Goal: Task Accomplishment & Management: Manage account settings

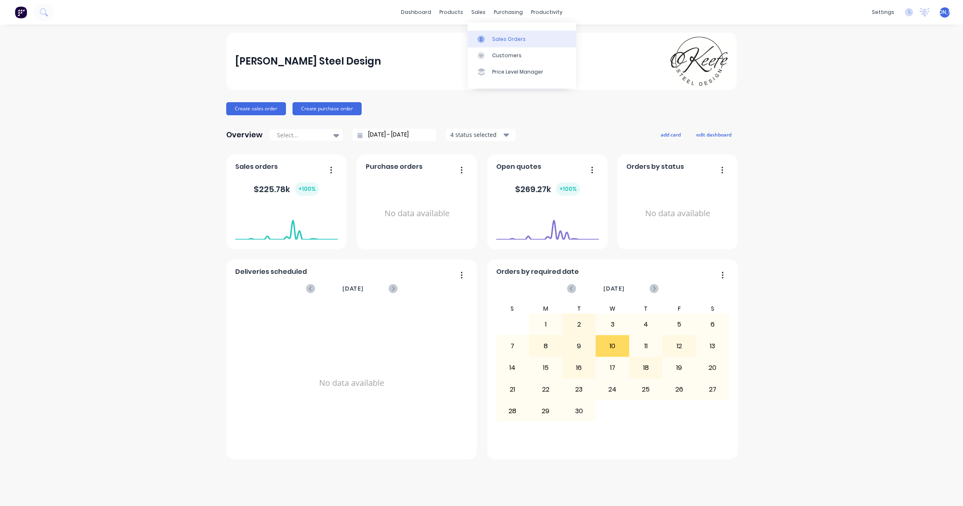
click at [530, 41] on link "Sales Orders" at bounding box center [521, 39] width 108 height 16
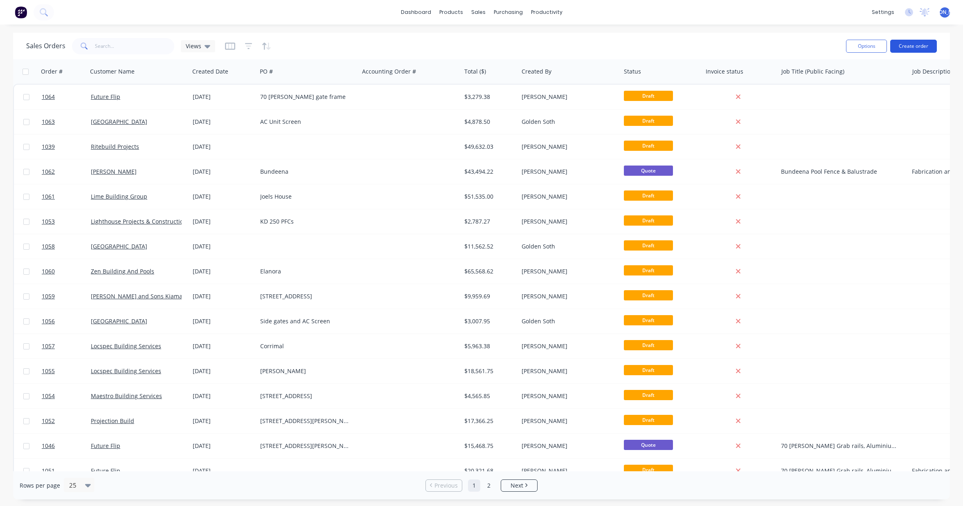
click at [908, 49] on button "Create order" at bounding box center [913, 46] width 47 height 13
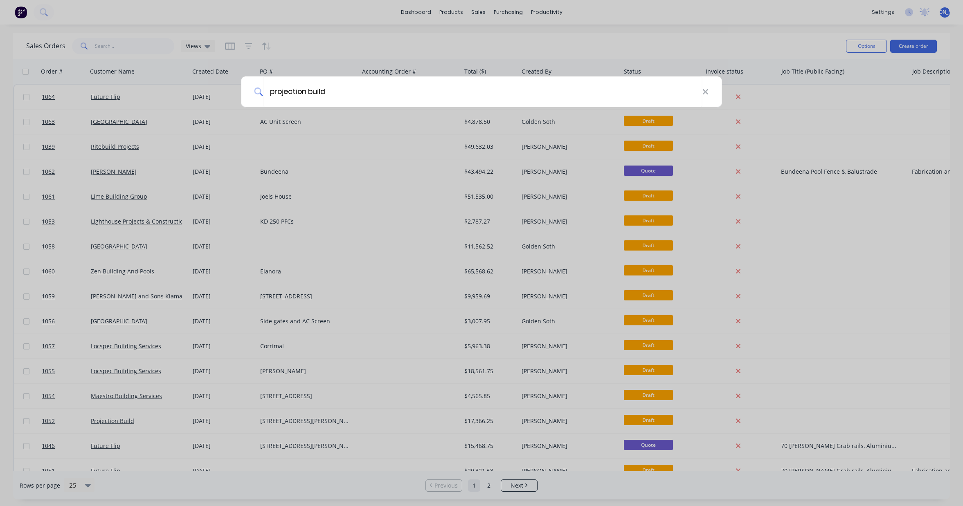
type input "projection build"
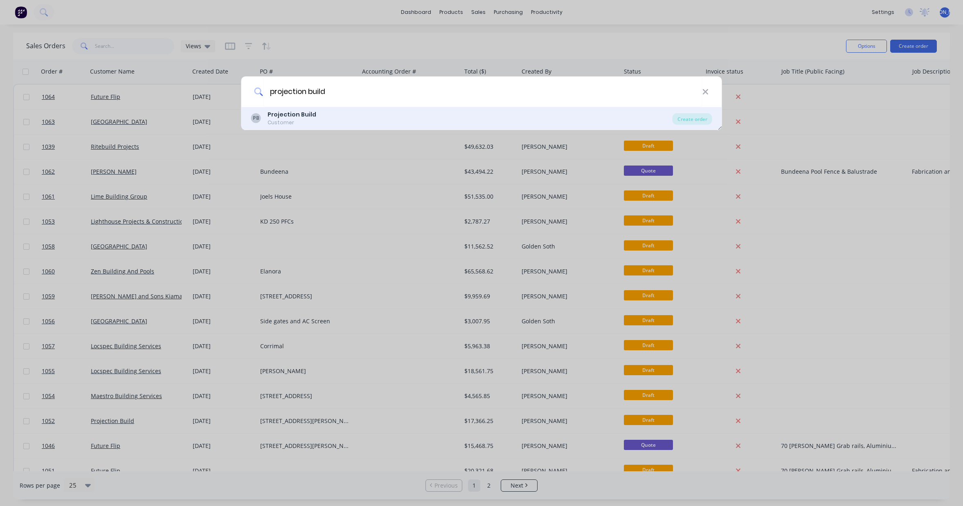
click at [301, 118] on b "Projection Build" at bounding box center [291, 114] width 49 height 8
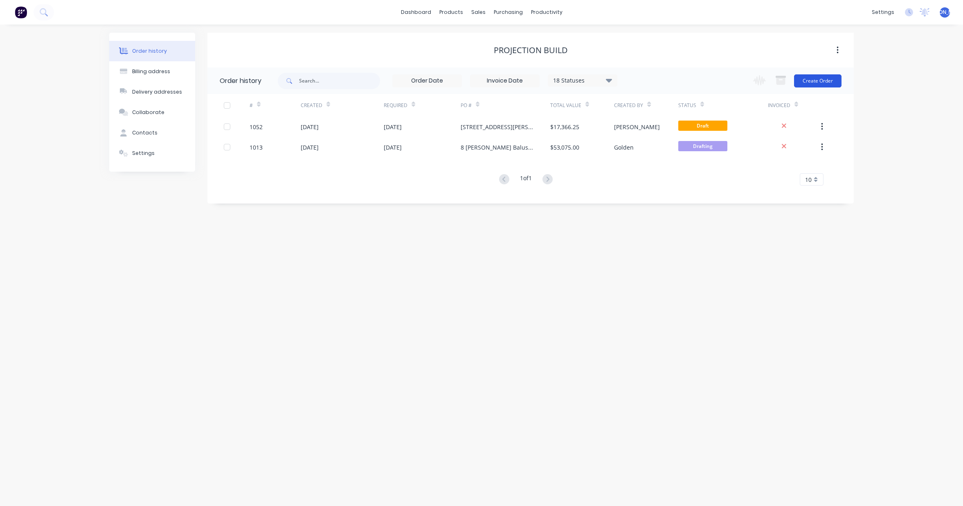
click at [812, 82] on button "Create Order" at bounding box center [817, 80] width 47 height 13
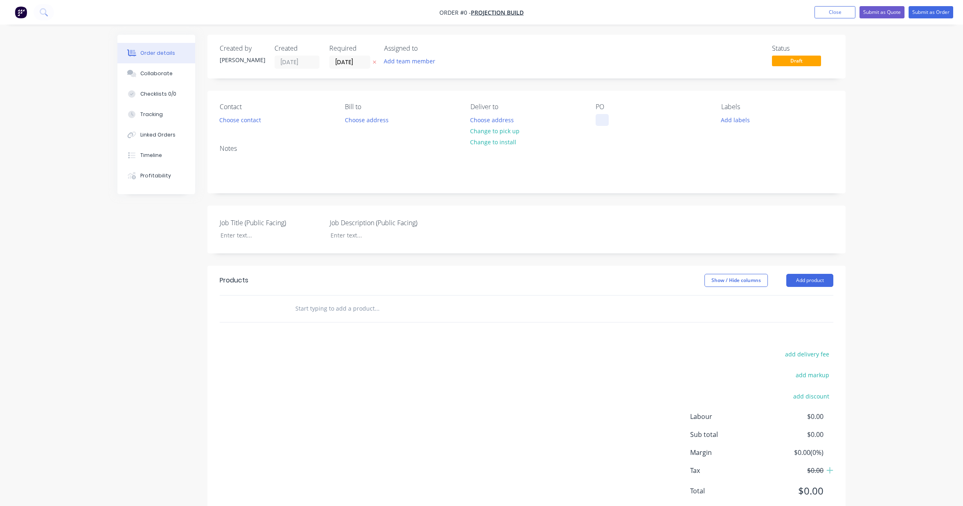
click at [602, 119] on div at bounding box center [601, 120] width 13 height 12
click at [803, 277] on div "Order details Collaborate Checklists 0/0 Tracking Linked Orders Timeline Profit…" at bounding box center [481, 283] width 744 height 496
click at [811, 282] on button "Add product" at bounding box center [809, 280] width 47 height 13
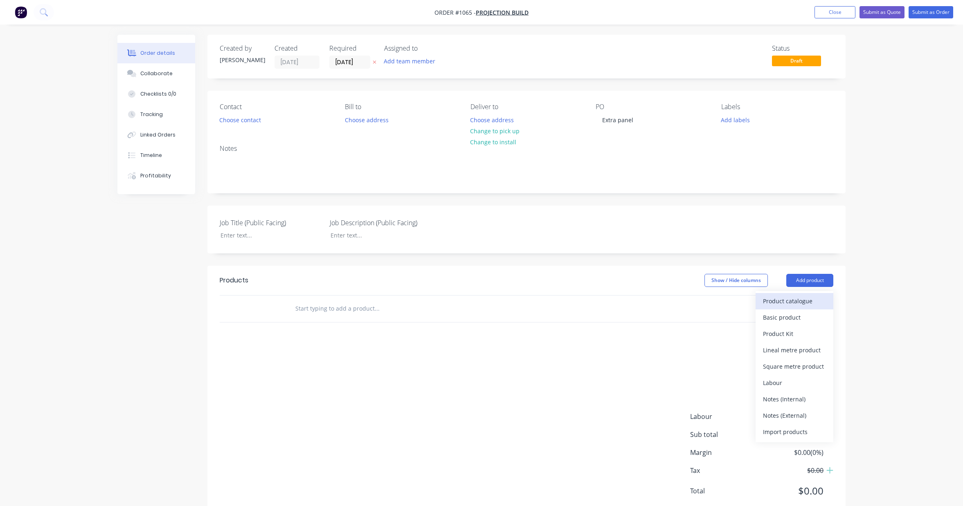
click at [791, 302] on div "Product catalogue" at bounding box center [794, 301] width 63 height 12
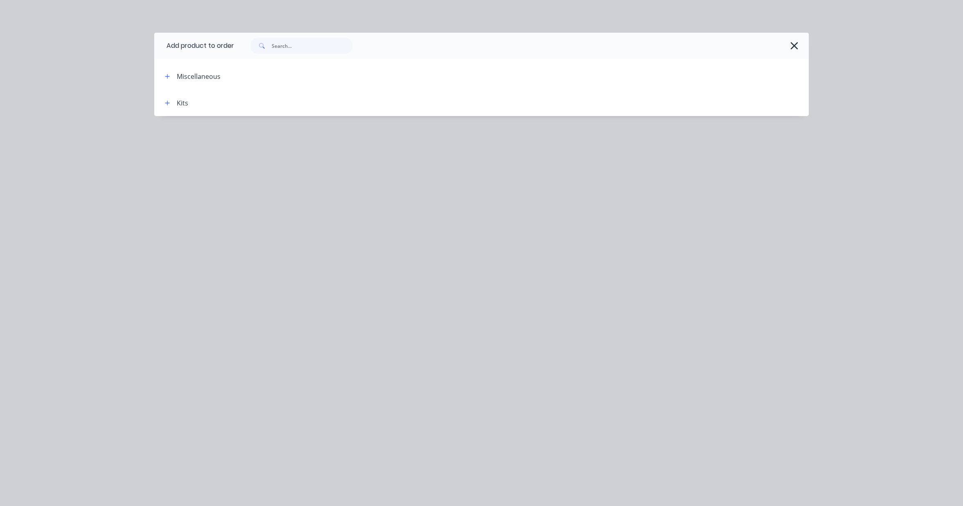
click at [173, 104] on div "Kits" at bounding box center [173, 103] width 30 height 10
click at [168, 103] on icon "button" at bounding box center [167, 103] width 5 height 6
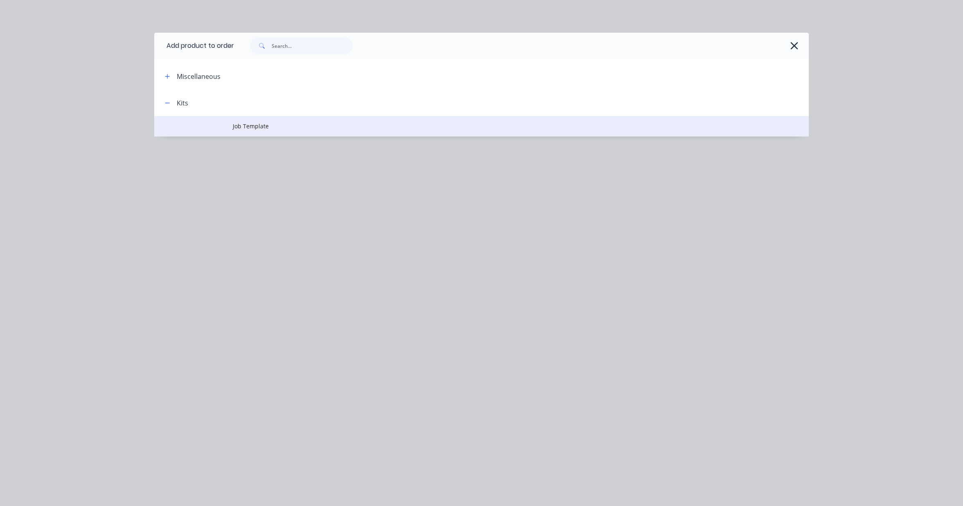
click at [267, 128] on span "Job Template" at bounding box center [463, 126] width 460 height 9
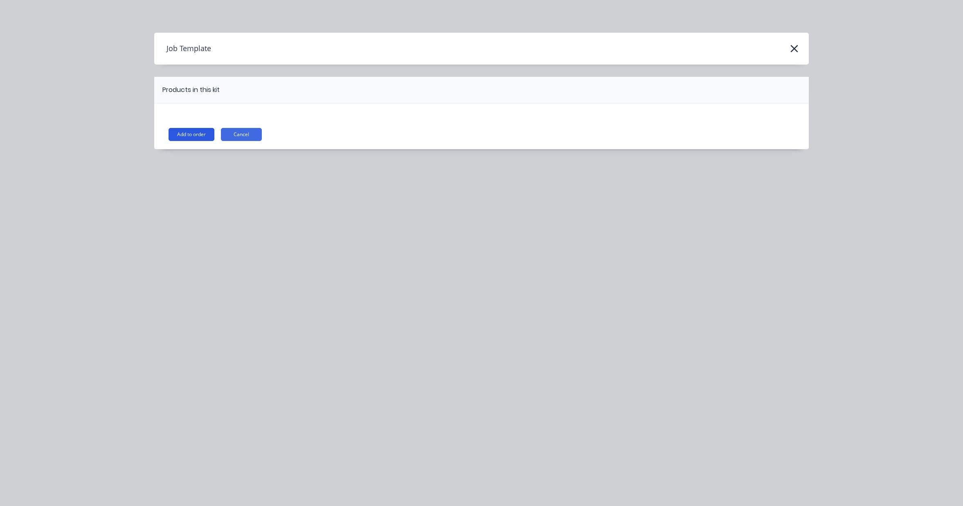
click at [201, 136] on button "Add to order" at bounding box center [191, 134] width 46 height 13
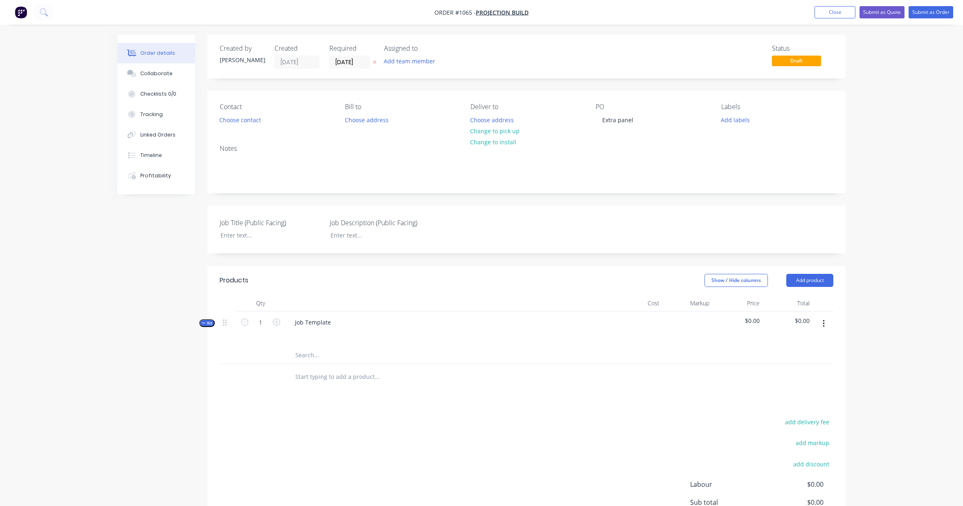
click at [824, 323] on icon "button" at bounding box center [823, 323] width 2 height 7
click at [813, 349] on div "Add product to kit" at bounding box center [794, 345] width 63 height 12
click at [799, 441] on div "Labour" at bounding box center [794, 444] width 63 height 12
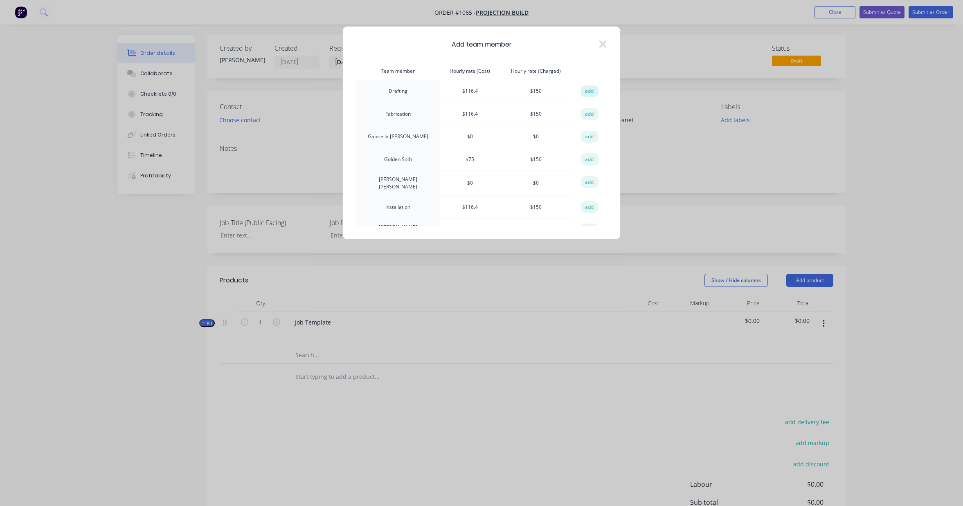
click at [588, 92] on button "add" at bounding box center [589, 91] width 18 height 12
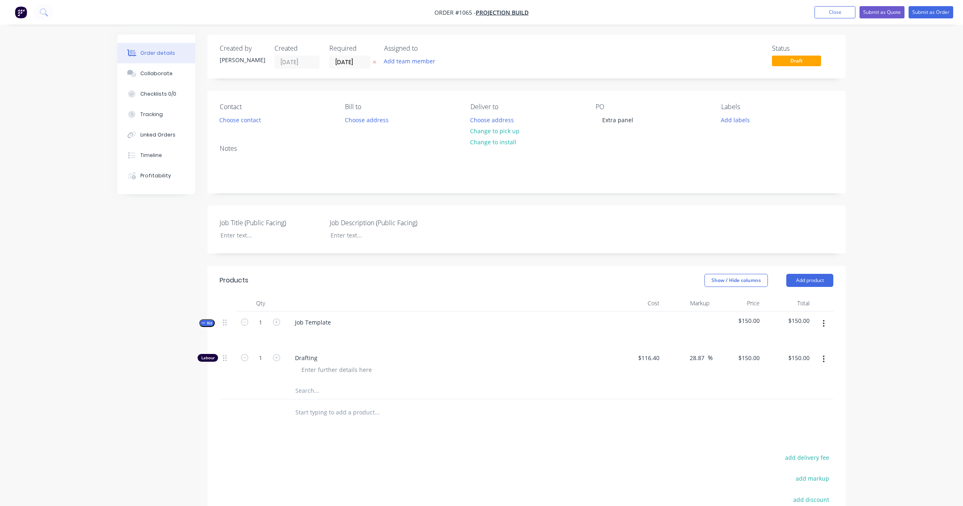
click at [823, 320] on icon "button" at bounding box center [823, 323] width 2 height 7
click at [808, 346] on div "Add product to kit" at bounding box center [794, 345] width 63 height 12
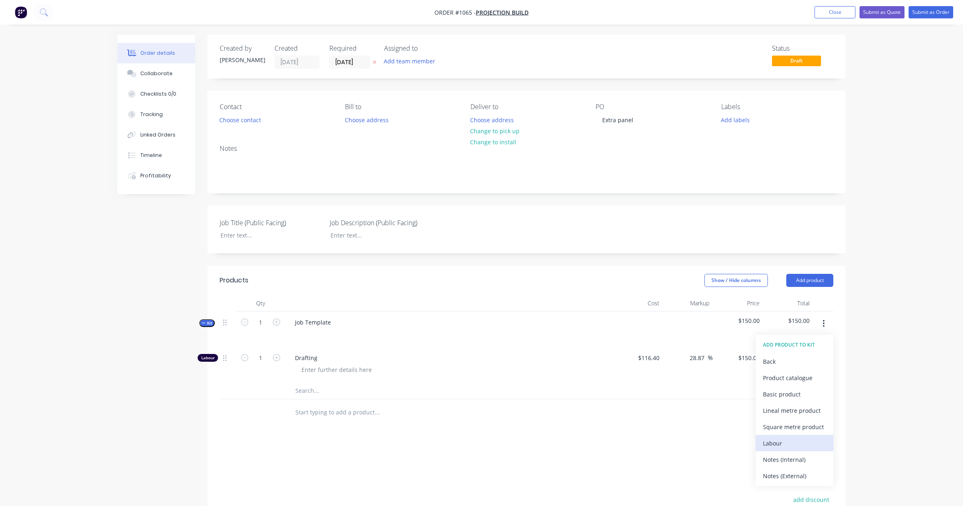
click at [811, 444] on div "Labour" at bounding box center [794, 444] width 63 height 12
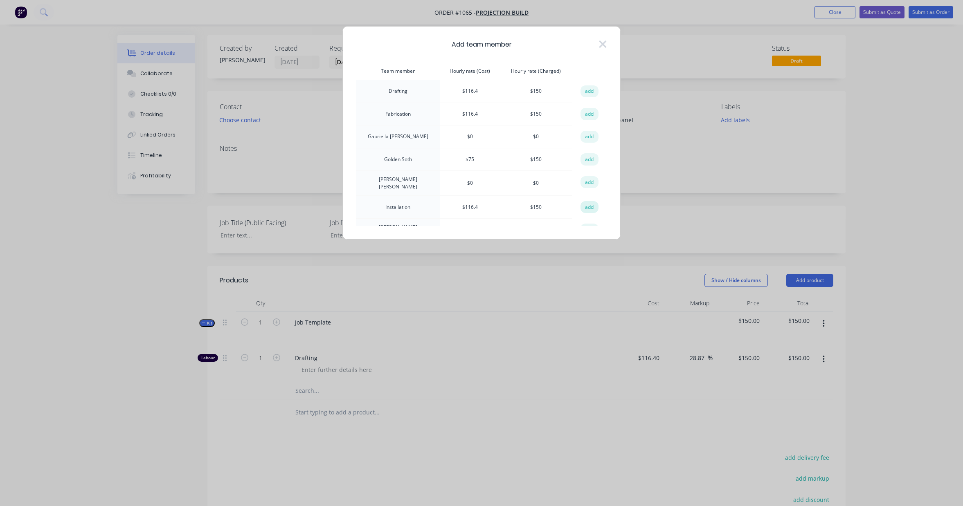
click at [585, 205] on button "add" at bounding box center [589, 207] width 18 height 12
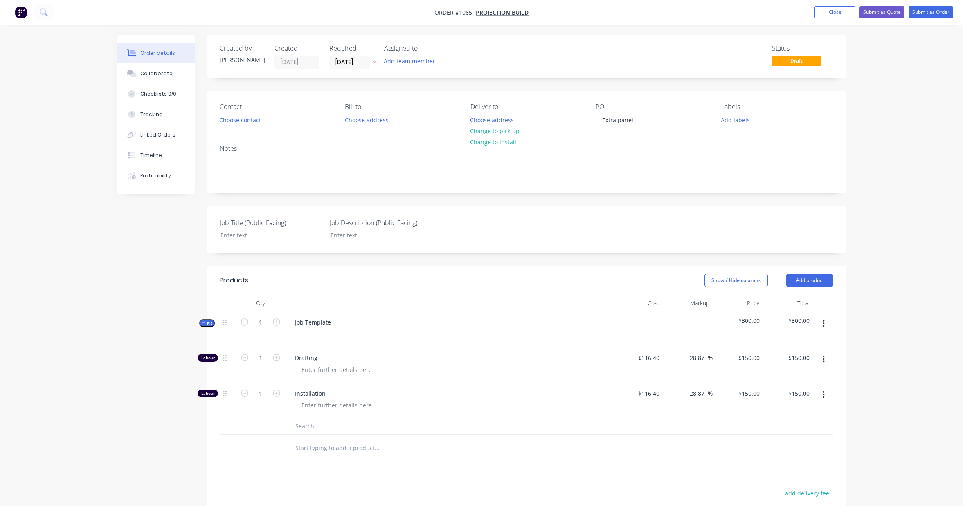
click at [826, 326] on button "button" at bounding box center [823, 323] width 19 height 15
click at [812, 350] on div "Add product to kit" at bounding box center [794, 345] width 63 height 12
click at [800, 448] on div "Labour" at bounding box center [794, 444] width 63 height 12
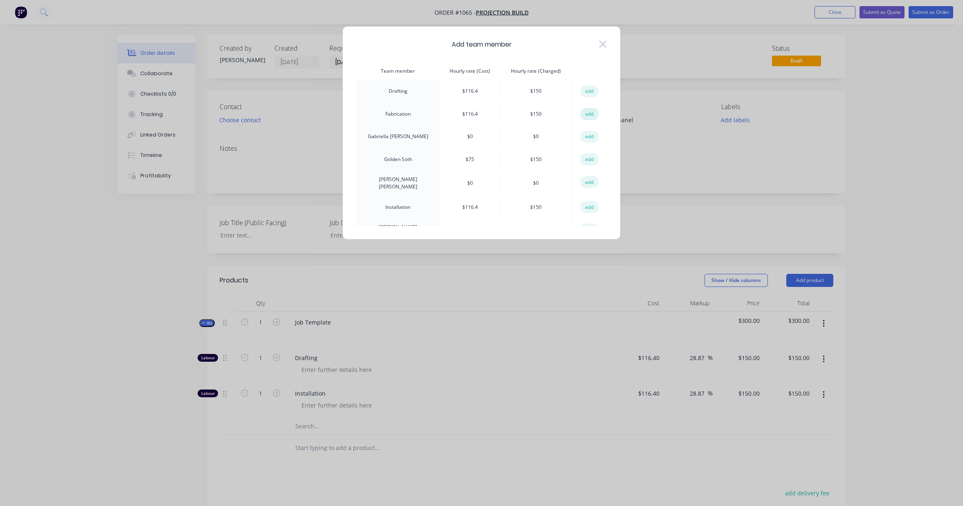
click at [585, 113] on button "add" at bounding box center [589, 114] width 18 height 12
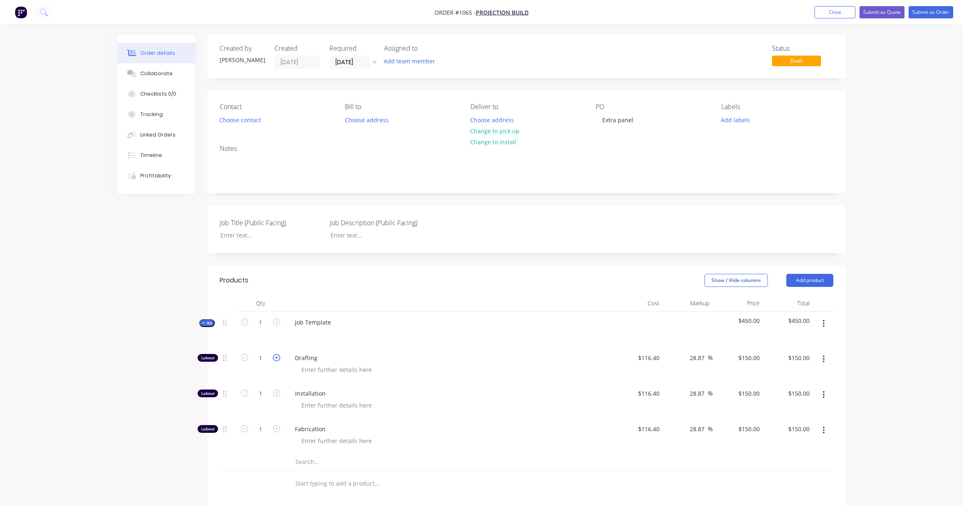
click at [274, 359] on icon "button" at bounding box center [276, 357] width 7 height 7
type input "2"
type input "$300.00"
click at [274, 359] on icon "button" at bounding box center [276, 357] width 7 height 7
type input "3"
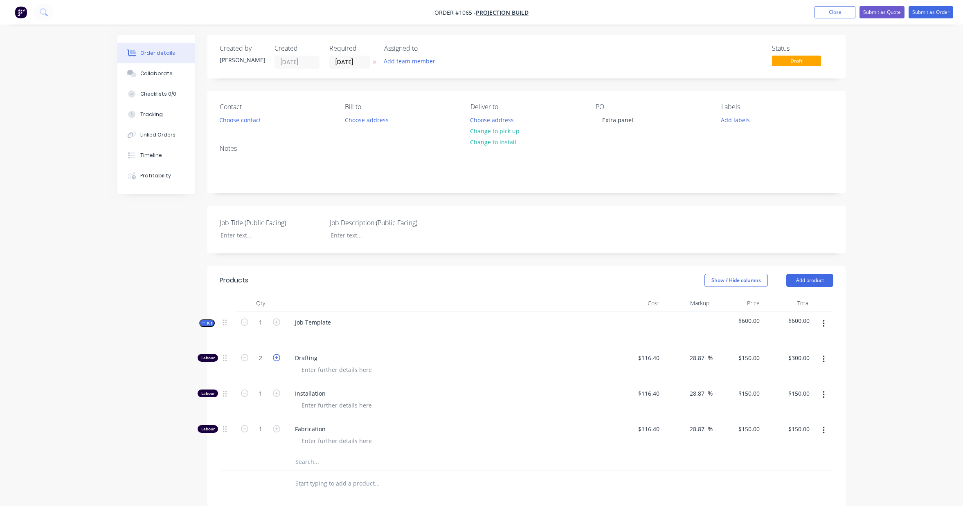
type input "$450.00"
click at [274, 359] on icon "button" at bounding box center [276, 357] width 7 height 7
type input "4"
type input "$600.00"
click at [276, 395] on icon "button" at bounding box center [276, 393] width 7 height 7
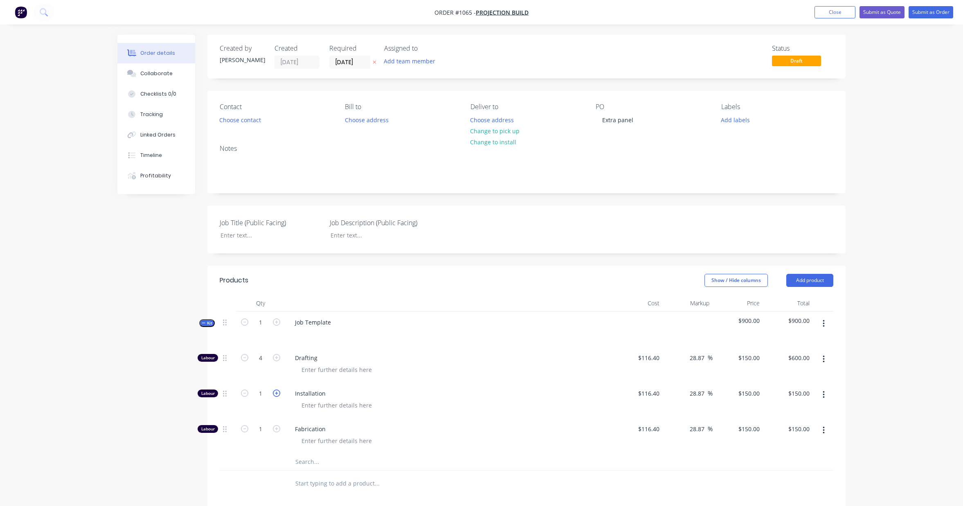
type input "2"
type input "$300.00"
click at [276, 395] on icon "button" at bounding box center [276, 393] width 7 height 7
type input "3"
type input "$450.00"
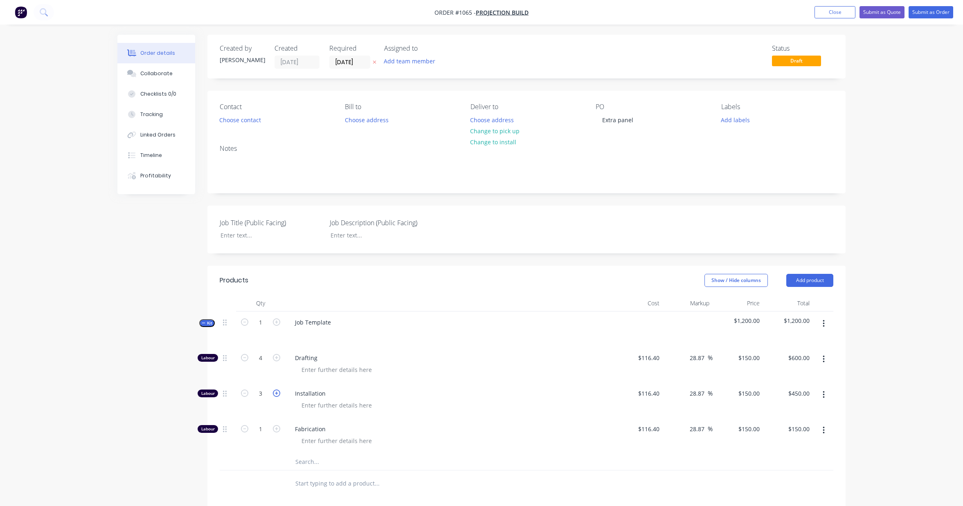
click at [276, 395] on icon "button" at bounding box center [276, 393] width 7 height 7
type input "4"
type input "$600.00"
click at [276, 395] on icon "button" at bounding box center [276, 393] width 7 height 7
type input "5"
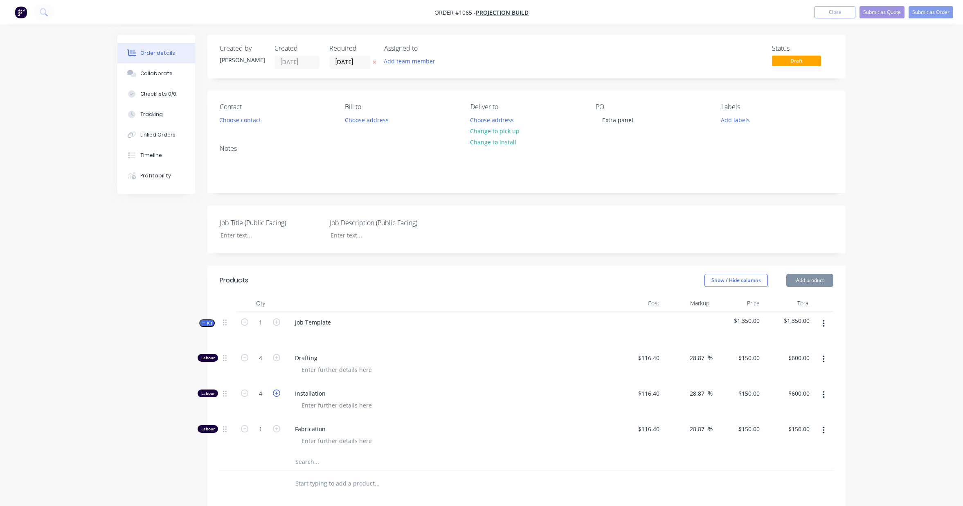
type input "$750.00"
click at [245, 395] on icon "button" at bounding box center [244, 393] width 7 height 7
type input "4"
type input "$600.00"
click at [276, 431] on icon "button" at bounding box center [276, 428] width 7 height 7
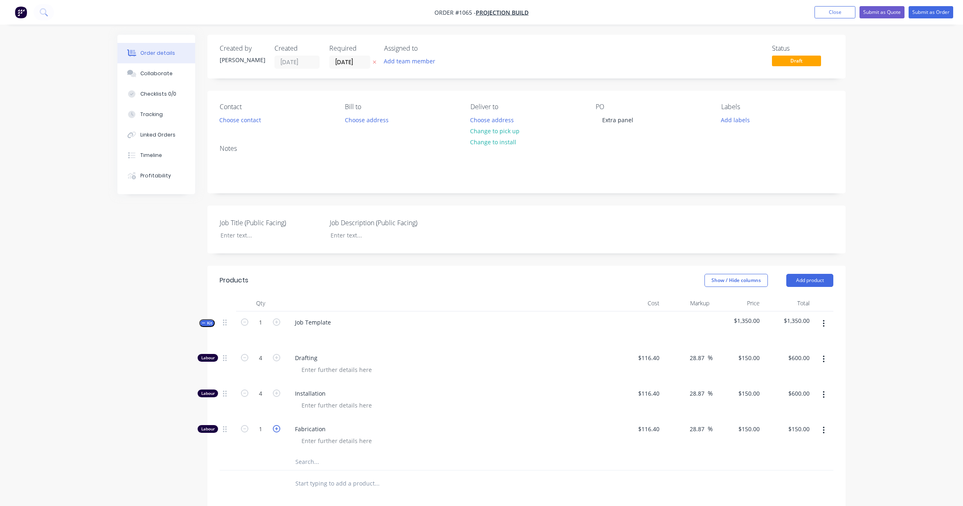
type input "2"
type input "$300.00"
click at [276, 431] on icon "button" at bounding box center [276, 428] width 7 height 7
type input "3"
type input "$450.00"
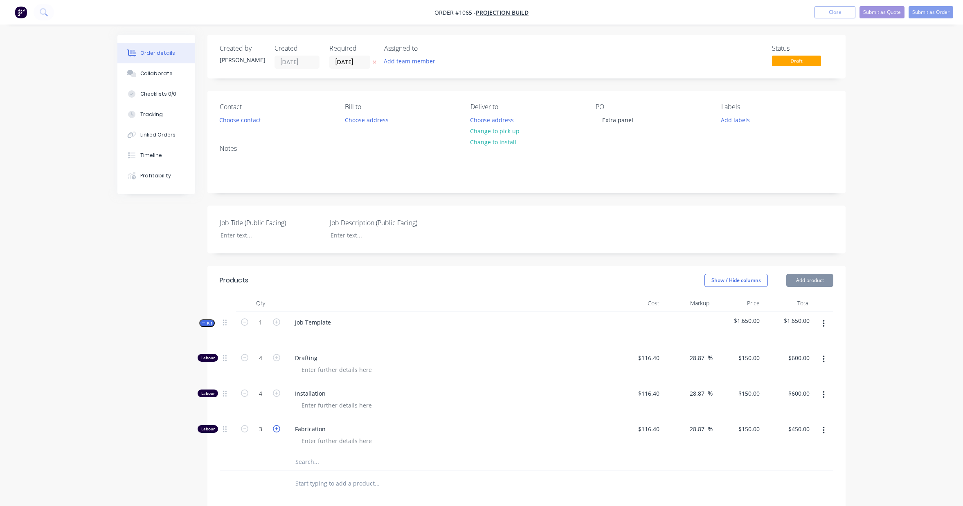
click at [276, 431] on icon "button" at bounding box center [276, 428] width 7 height 7
type input "4"
type input "$600.00"
click at [276, 431] on icon "button" at bounding box center [276, 428] width 7 height 7
type input "5"
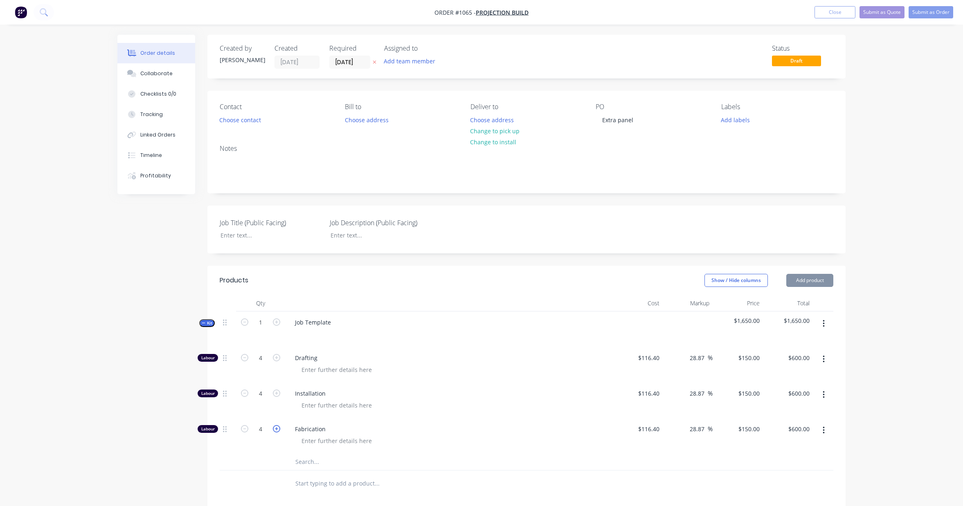
type input "$750.00"
click at [276, 431] on icon "button" at bounding box center [276, 428] width 7 height 7
type input "6"
type input "$900.00"
click at [276, 431] on icon "button" at bounding box center [276, 428] width 7 height 7
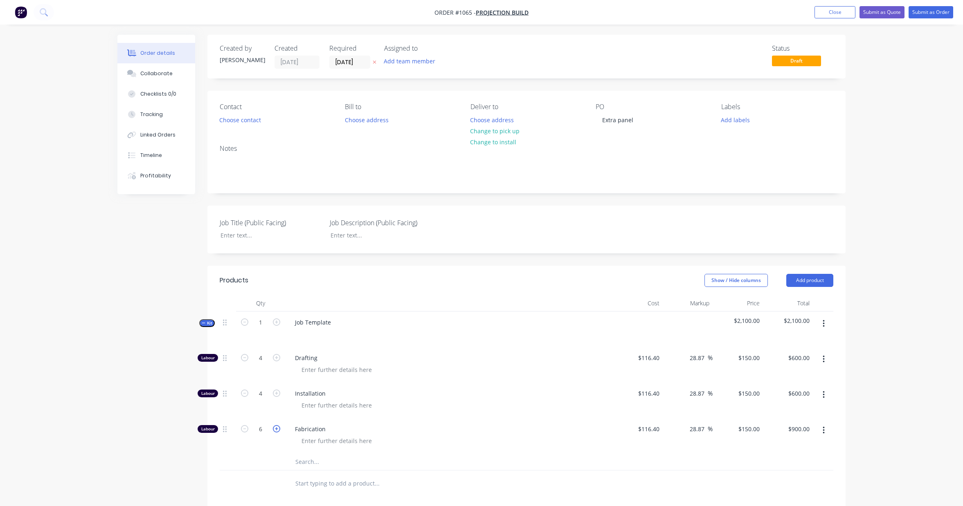
type input "7"
type input "$1,050.00"
click at [276, 431] on icon "button" at bounding box center [276, 428] width 7 height 7
type input "8"
type input "$1,200.00"
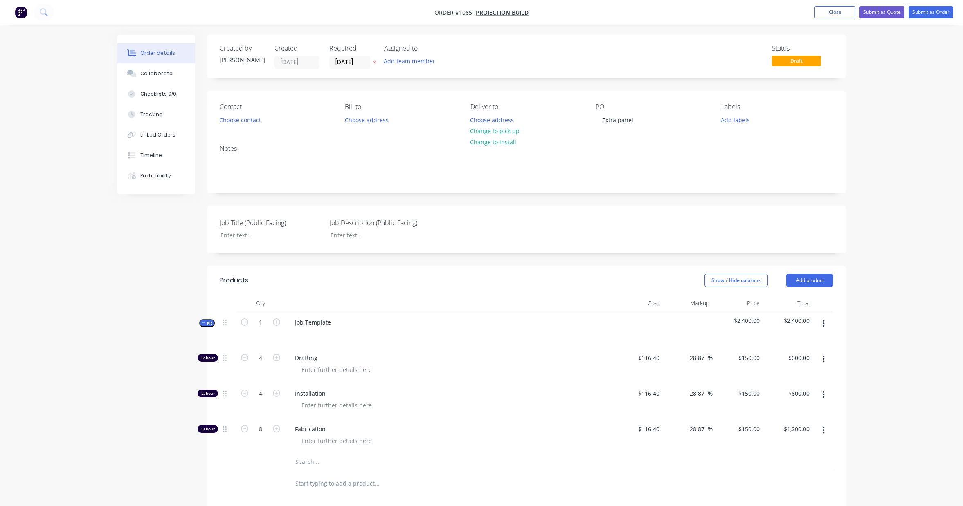
click at [306, 462] on input "text" at bounding box center [377, 462] width 164 height 16
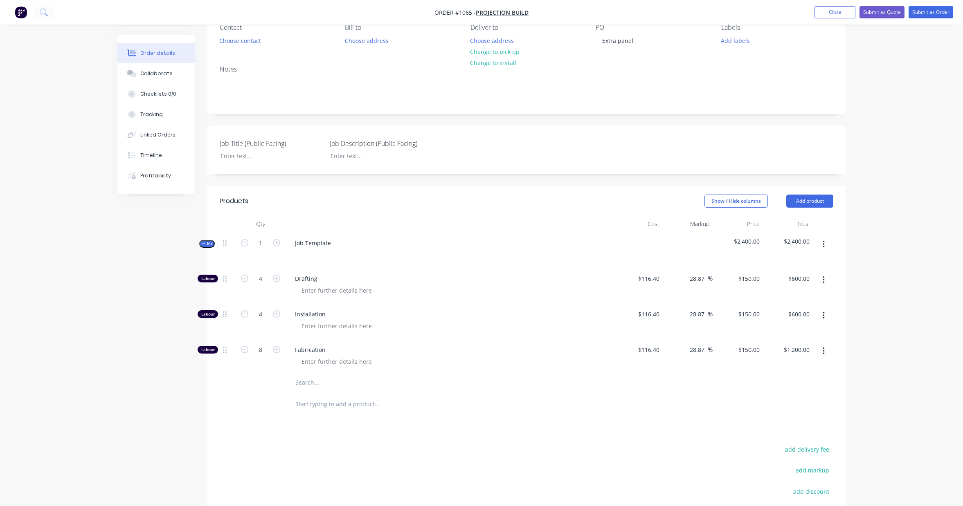
scroll to position [99, 0]
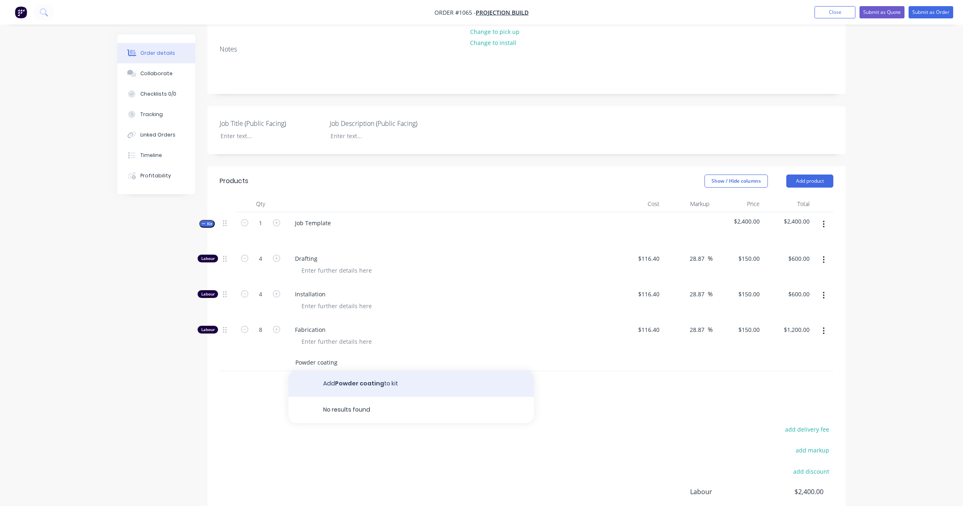
type input "Powder coating"
click at [362, 384] on button "Add Powder coating to kit" at bounding box center [410, 384] width 245 height 26
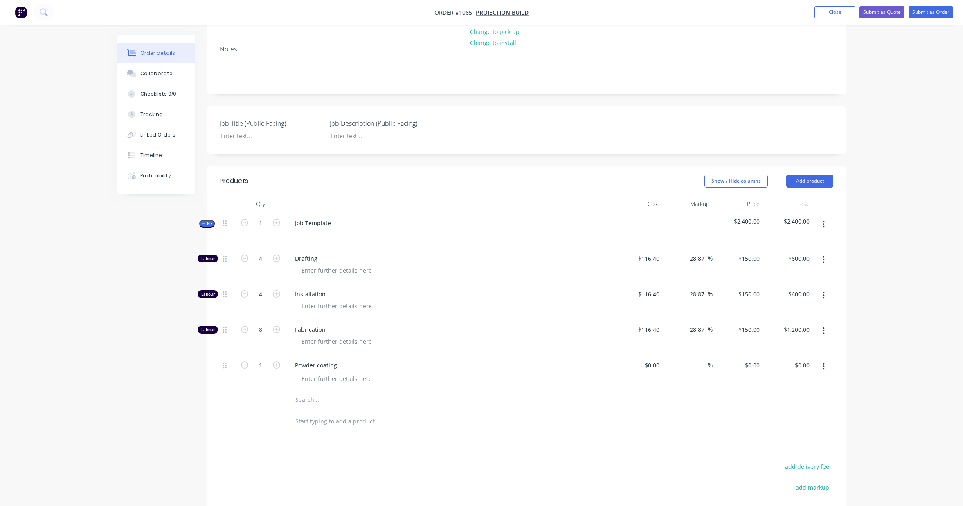
click at [304, 400] on input "text" at bounding box center [377, 400] width 164 height 16
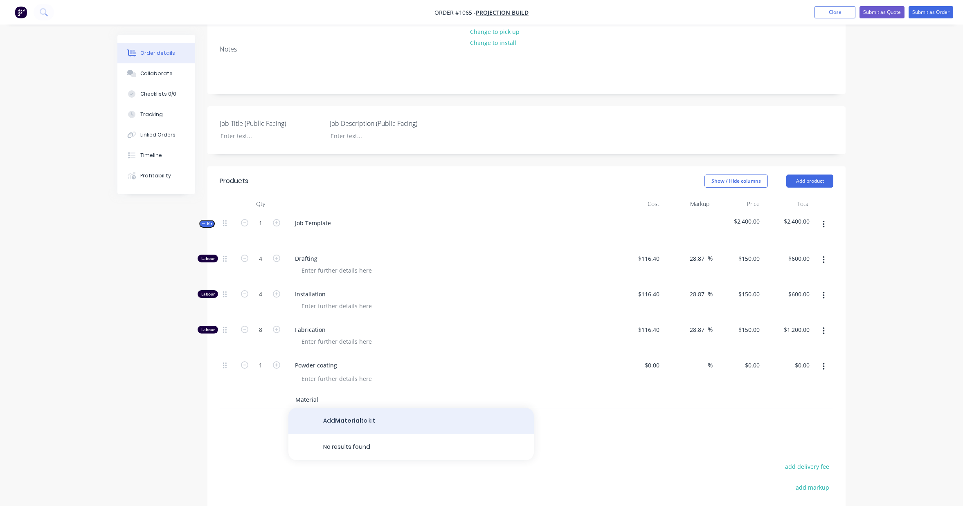
type input "Material"
click at [346, 421] on button "Add Material to kit" at bounding box center [410, 421] width 245 height 26
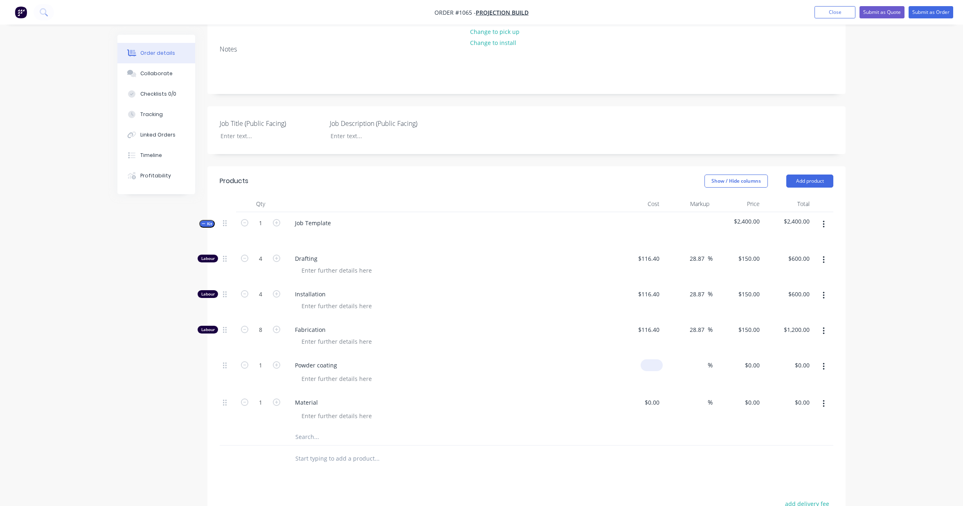
click at [656, 366] on input at bounding box center [653, 365] width 19 height 12
type input "$200.00"
click at [706, 364] on input at bounding box center [702, 365] width 9 height 12
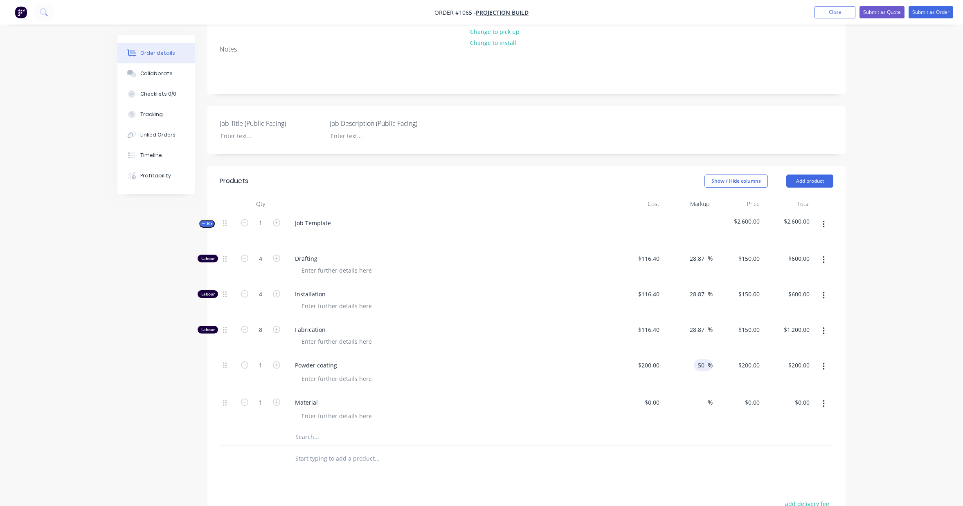
type input "50"
type input "$300.00"
click at [895, 359] on div "Order details Collaborate Checklists 0/0 Tracking Linked Orders Timeline Profit…" at bounding box center [481, 291] width 963 height 780
click at [658, 404] on input at bounding box center [657, 403] width 9 height 12
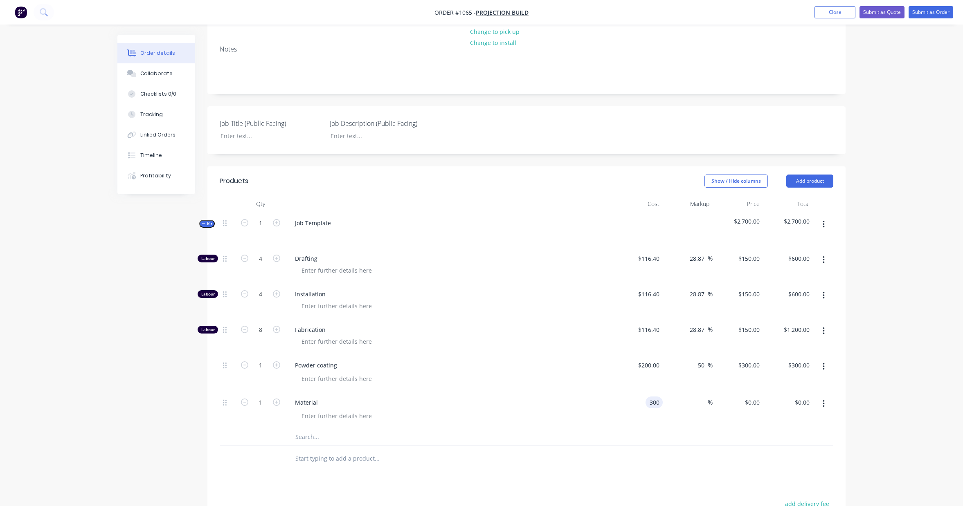
type input "$300.00"
drag, startPoint x: 705, startPoint y: 458, endPoint x: 713, endPoint y: 414, distance: 44.0
click at [705, 458] on div at bounding box center [526, 459] width 613 height 27
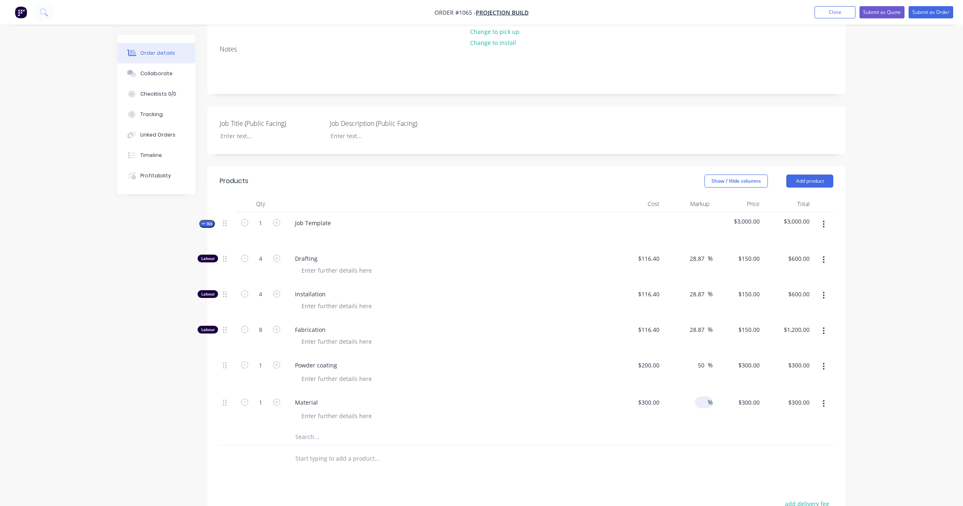
click at [705, 406] on input at bounding box center [702, 403] width 9 height 12
type input "50"
type input "$450.00"
click at [916, 352] on div "Order details Collaborate Checklists 0/0 Tracking Linked Orders Timeline Profit…" at bounding box center [481, 291] width 963 height 780
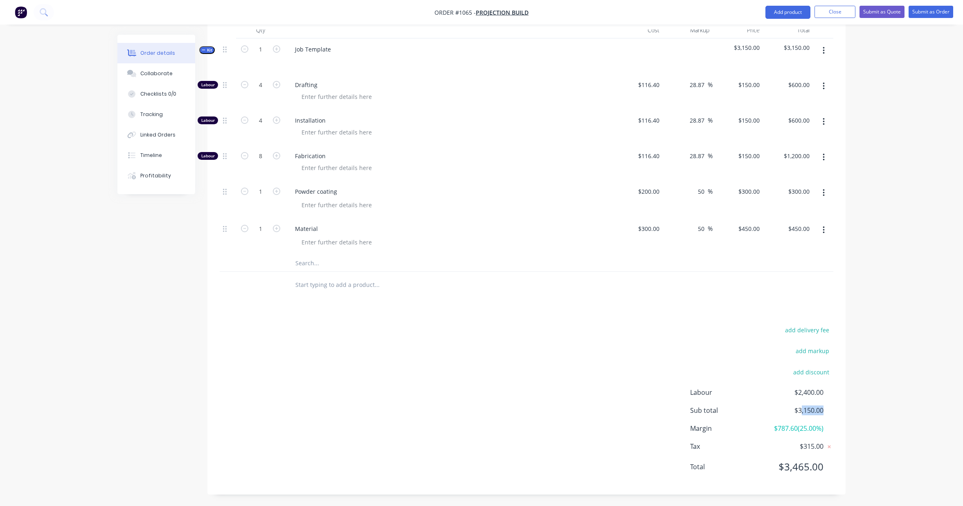
scroll to position [274, 0]
drag, startPoint x: 823, startPoint y: 411, endPoint x: 799, endPoint y: 411, distance: 23.3
click at [799, 411] on span "$3,150.00" at bounding box center [793, 410] width 61 height 10
copy span "3,150.00"
click at [274, 120] on icon "button" at bounding box center [276, 119] width 7 height 7
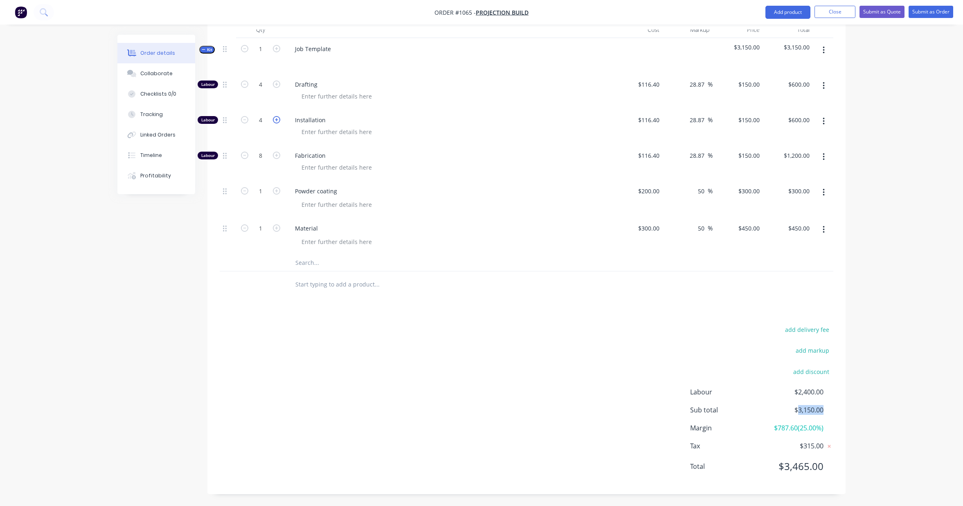
type input "5"
type input "$750.00"
click at [274, 120] on icon "button" at bounding box center [276, 119] width 7 height 7
type input "6"
type input "$900.00"
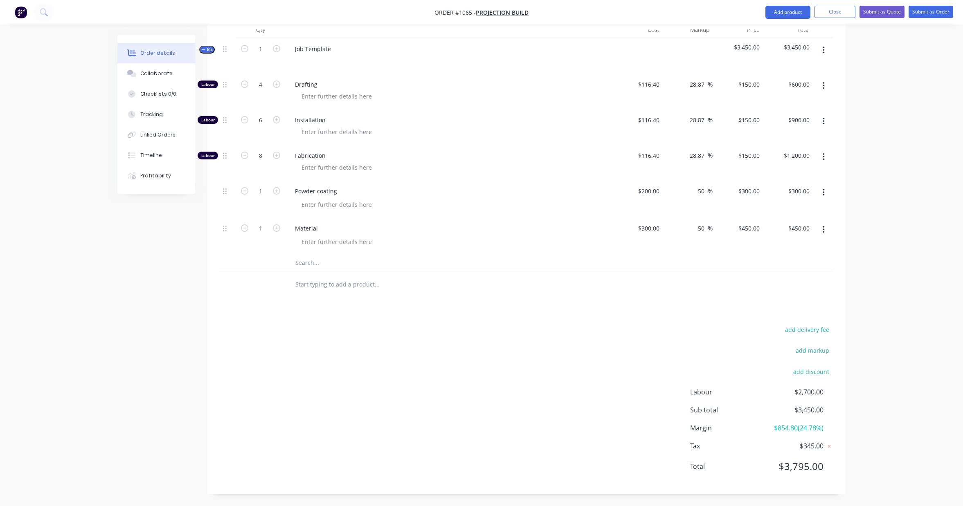
scroll to position [0, 0]
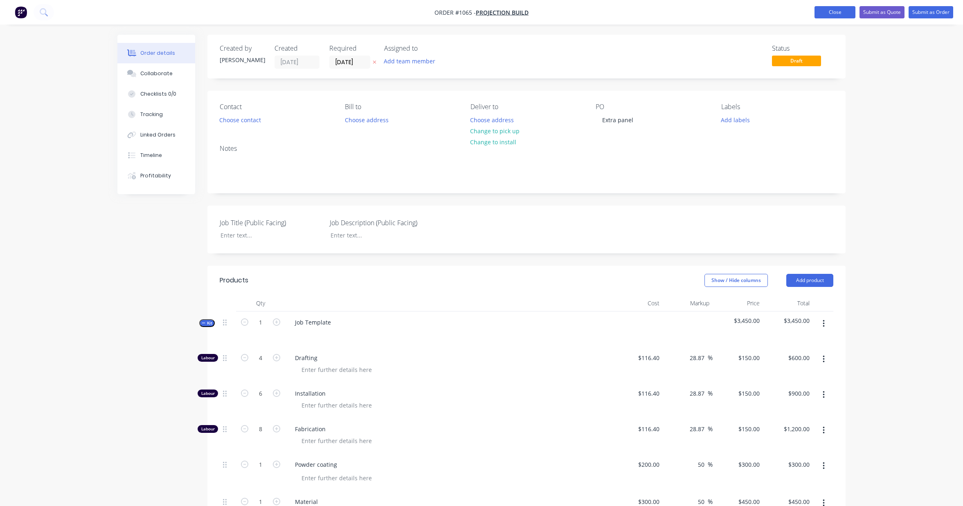
click at [834, 14] on button "Close" at bounding box center [834, 12] width 41 height 12
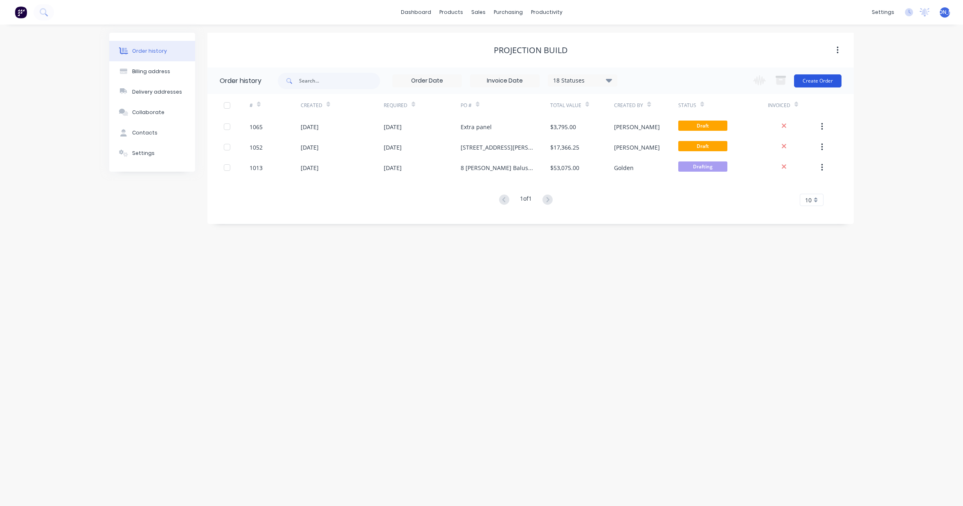
click at [818, 83] on button "Create Order" at bounding box center [817, 80] width 47 height 13
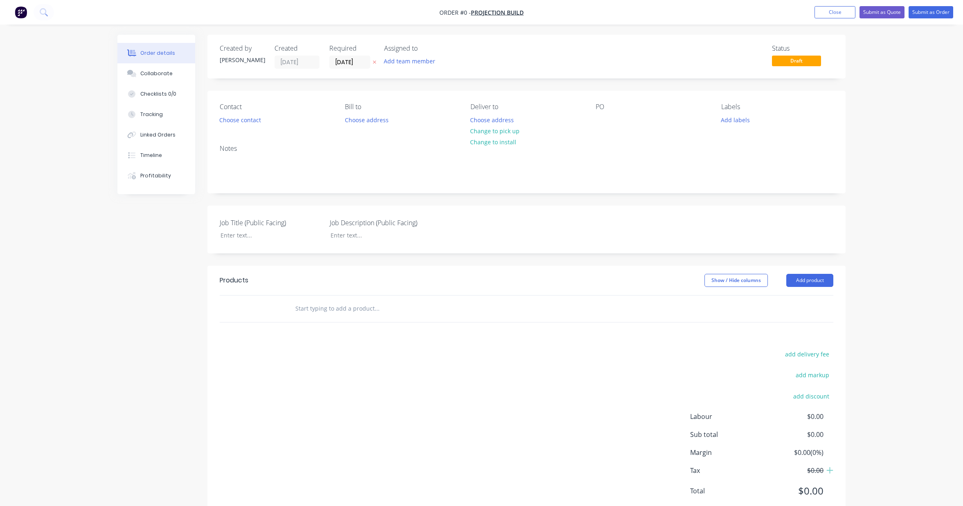
click at [827, 19] on nav "Order #0 - Projection Build Add product Close Submit as Quote Submit as Order" at bounding box center [481, 12] width 963 height 25
click at [829, 14] on button "Close" at bounding box center [834, 12] width 41 height 12
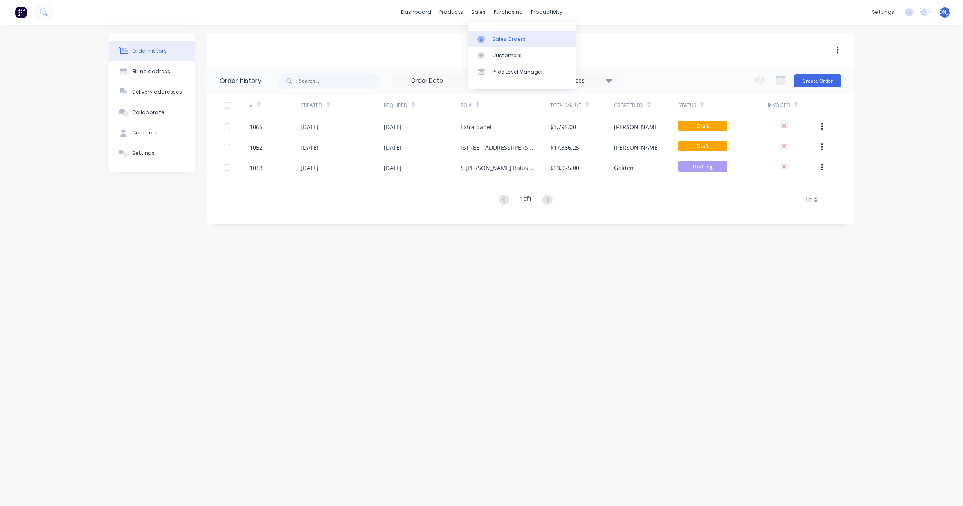
click at [508, 38] on div "Sales Orders" at bounding box center [509, 39] width 34 height 7
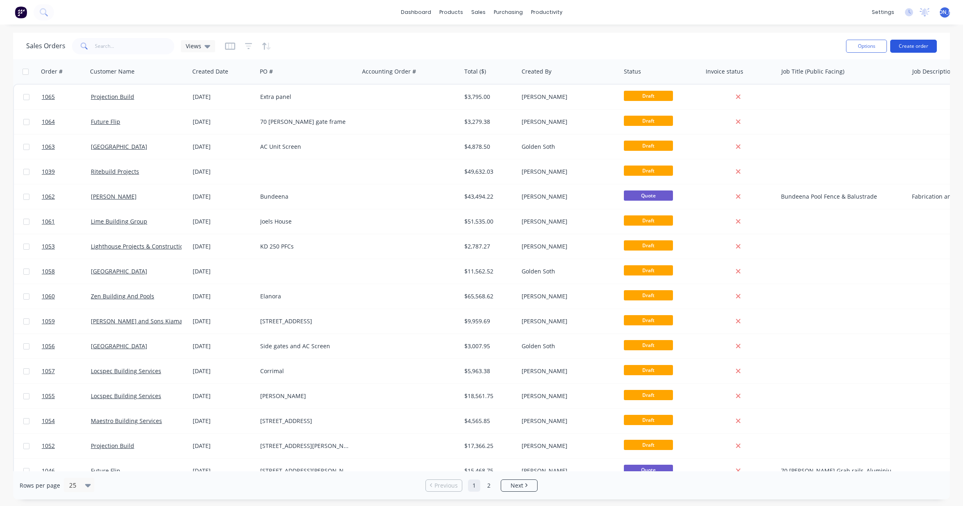
click at [918, 49] on button "Create order" at bounding box center [913, 46] width 47 height 13
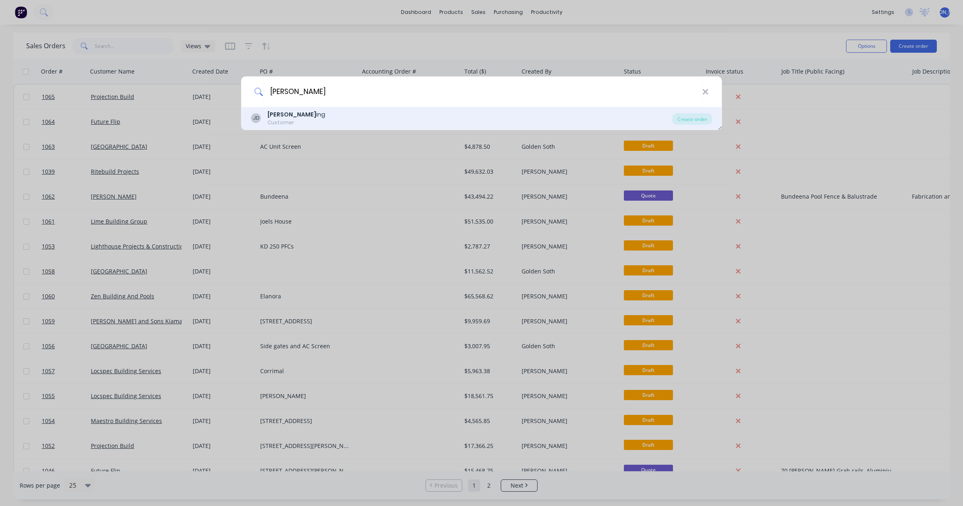
type input "[PERSON_NAME]"
click at [320, 118] on div "[PERSON_NAME] ing Customer" at bounding box center [461, 118] width 421 height 16
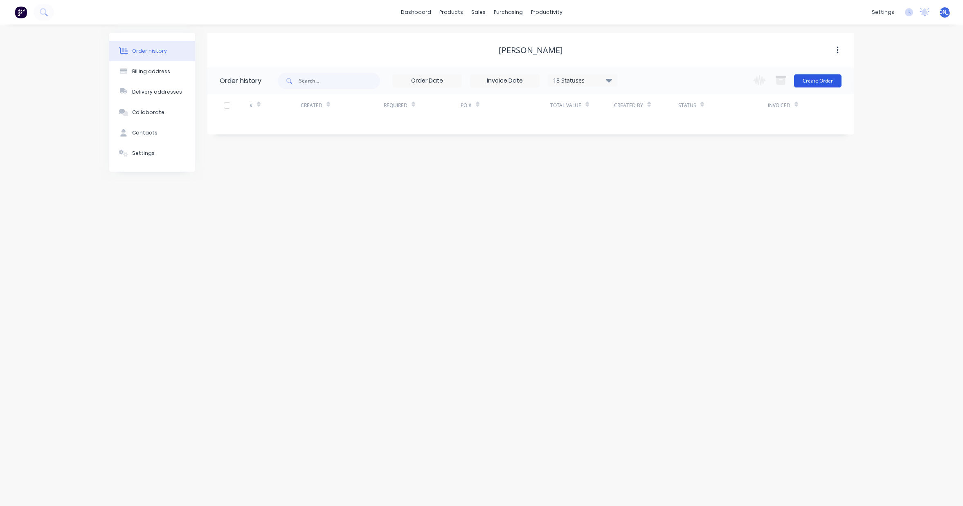
click at [815, 82] on button "Create Order" at bounding box center [817, 80] width 47 height 13
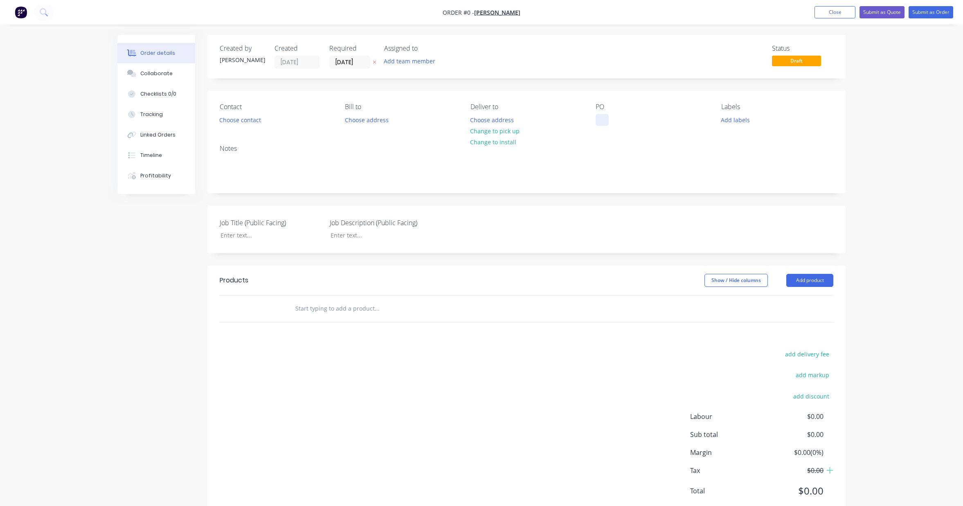
click at [603, 119] on div at bounding box center [601, 120] width 13 height 12
click at [803, 281] on div "Creating draft order... Loading... Order details Collaborate Checklists 0/0 Tra…" at bounding box center [481, 283] width 744 height 496
click at [803, 281] on button "Add product" at bounding box center [809, 280] width 47 height 13
click at [801, 298] on div "Product catalogue" at bounding box center [794, 301] width 63 height 12
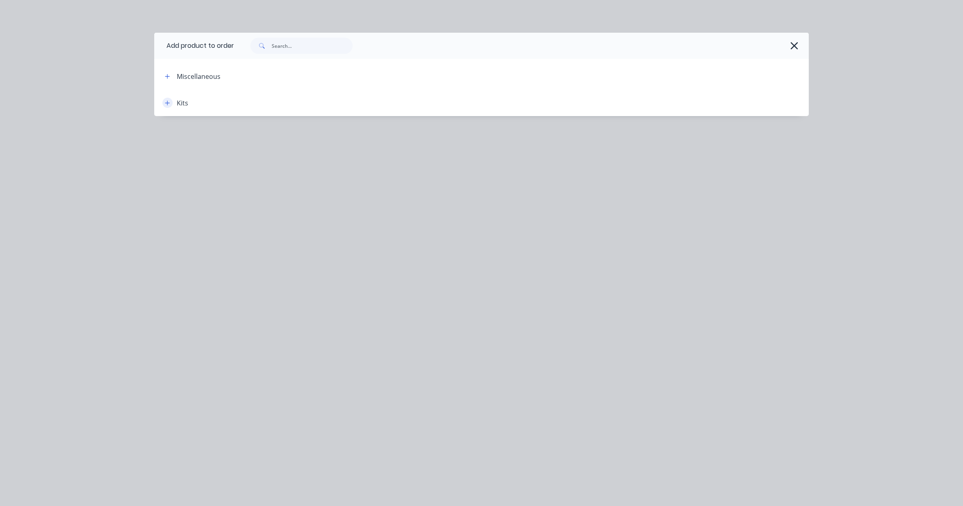
click at [165, 103] on icon "button" at bounding box center [167, 103] width 5 height 6
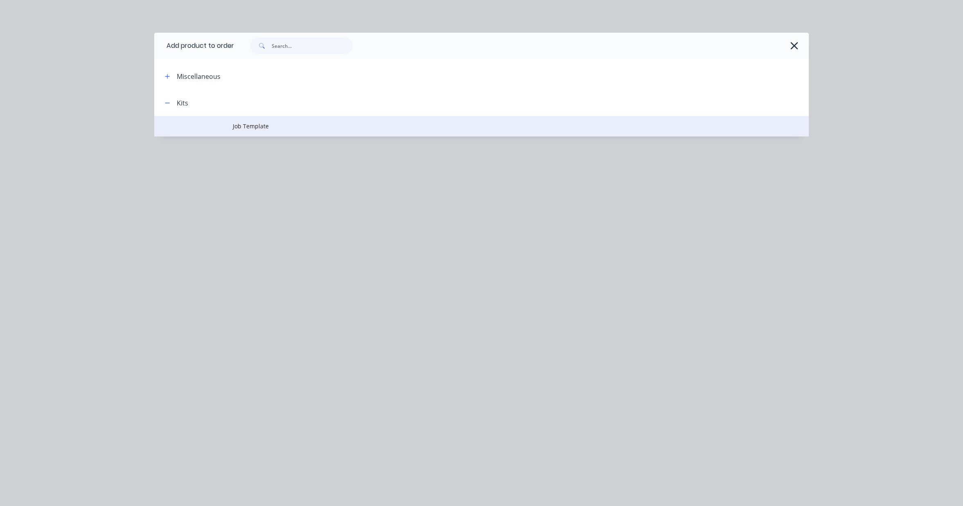
click at [233, 126] on span "Job Template" at bounding box center [463, 126] width 460 height 9
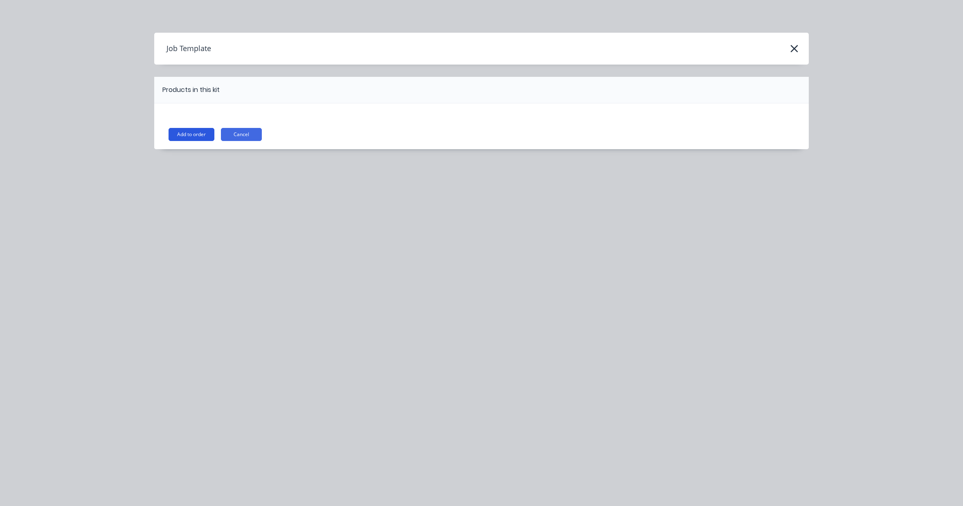
click at [209, 136] on button "Add to order" at bounding box center [191, 134] width 46 height 13
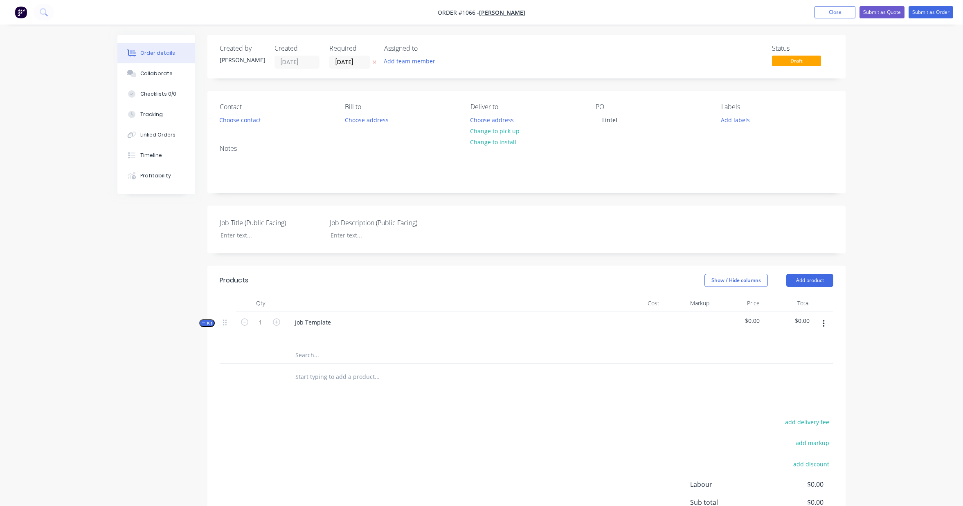
click at [822, 324] on icon "button" at bounding box center [823, 323] width 2 height 9
drag, startPoint x: 319, startPoint y: 324, endPoint x: 287, endPoint y: 324, distance: 31.9
click at [287, 324] on div "Job Template" at bounding box center [448, 330] width 327 height 36
click at [824, 321] on icon "button" at bounding box center [823, 323] width 2 height 9
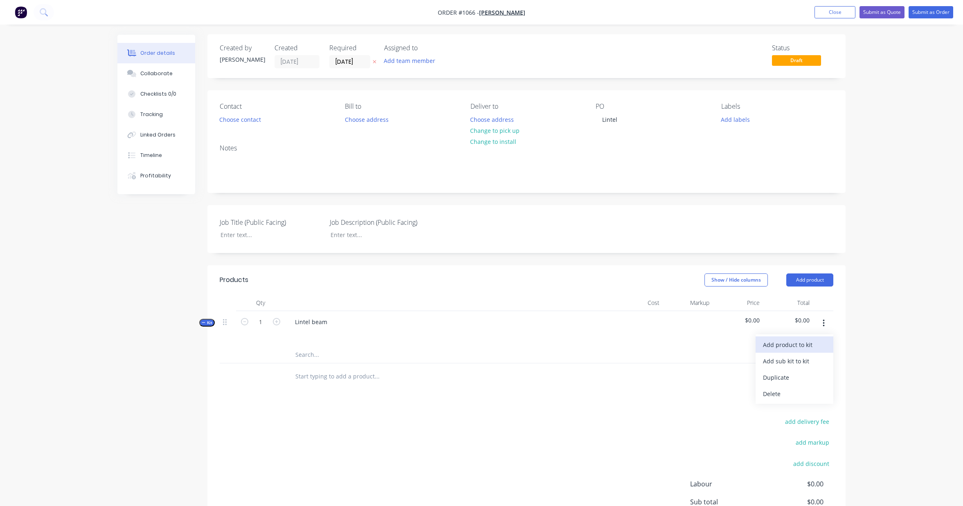
click at [804, 349] on div "Add product to kit" at bounding box center [794, 345] width 63 height 12
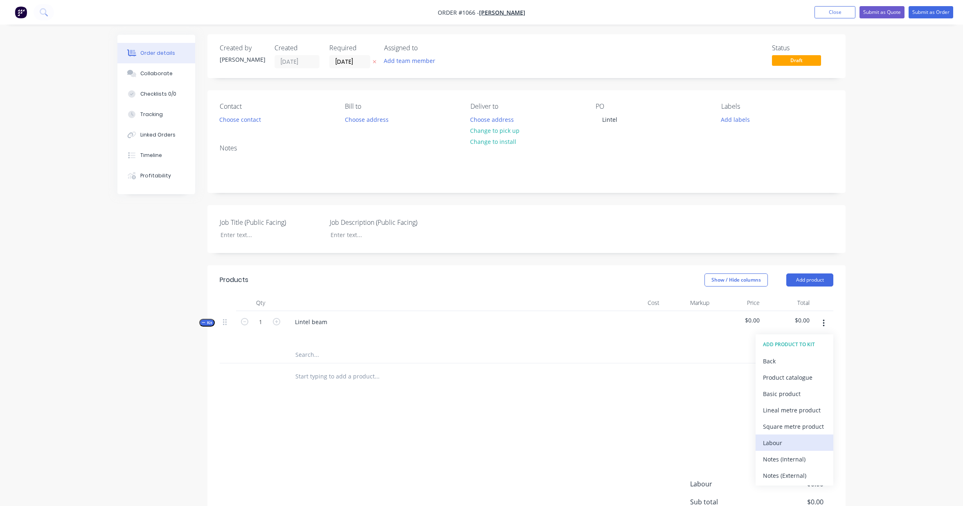
click at [804, 447] on div "Labour" at bounding box center [794, 443] width 63 height 12
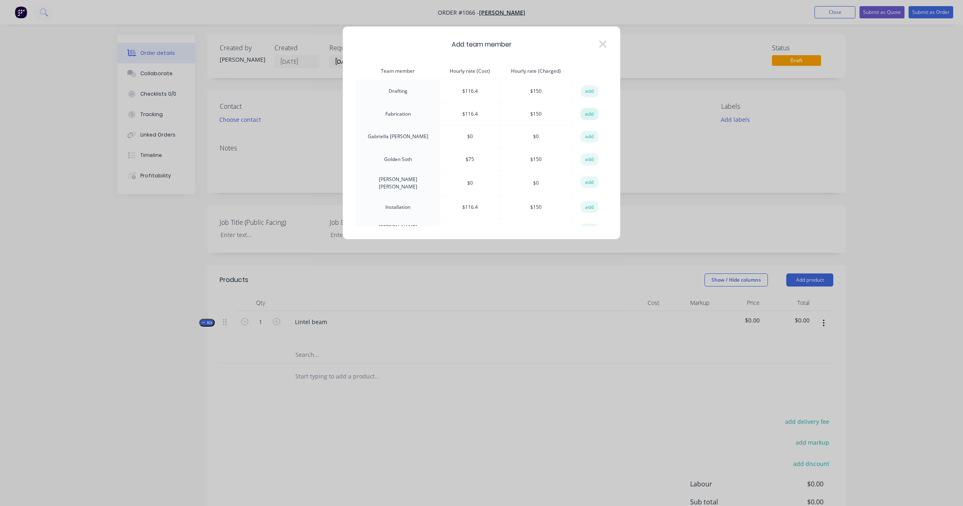
click at [584, 116] on button "add" at bounding box center [589, 114] width 18 height 12
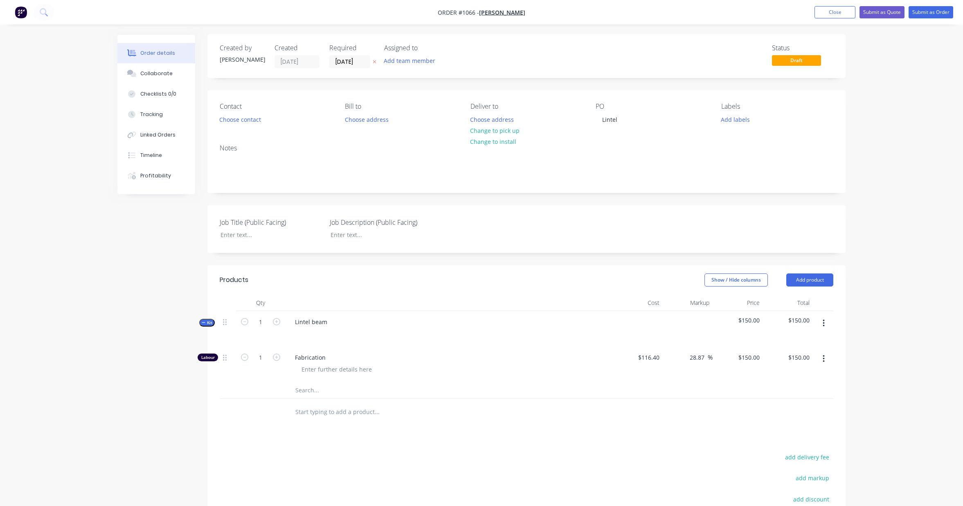
click at [825, 359] on button "button" at bounding box center [823, 359] width 19 height 15
drag, startPoint x: 931, startPoint y: 359, endPoint x: 916, endPoint y: 359, distance: 15.2
click at [931, 359] on div "Order details Collaborate Checklists 0/0 Tracking Linked Orders Timeline Profit…" at bounding box center [481, 317] width 963 height 635
click at [821, 327] on button "button" at bounding box center [823, 323] width 19 height 15
click at [806, 344] on div "Add product to kit" at bounding box center [794, 345] width 63 height 12
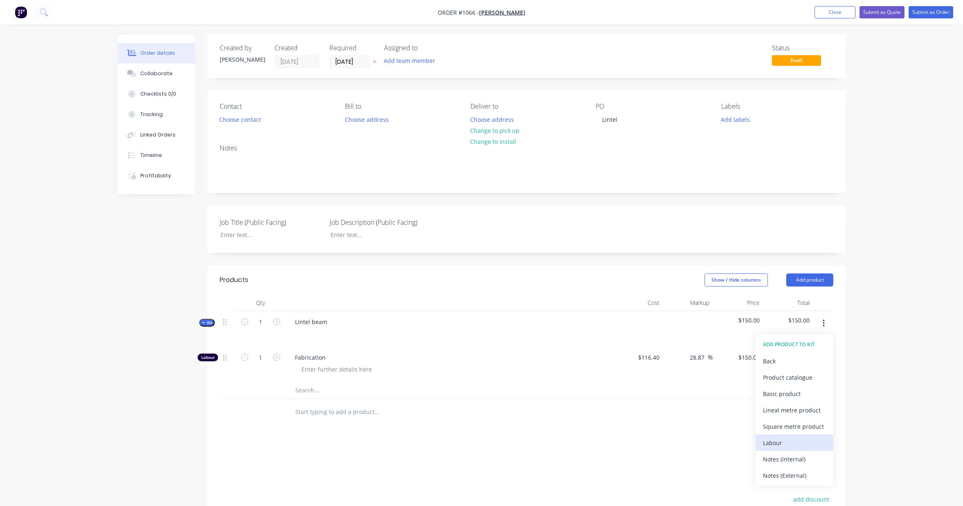
click at [793, 444] on div "Labour" at bounding box center [794, 443] width 63 height 12
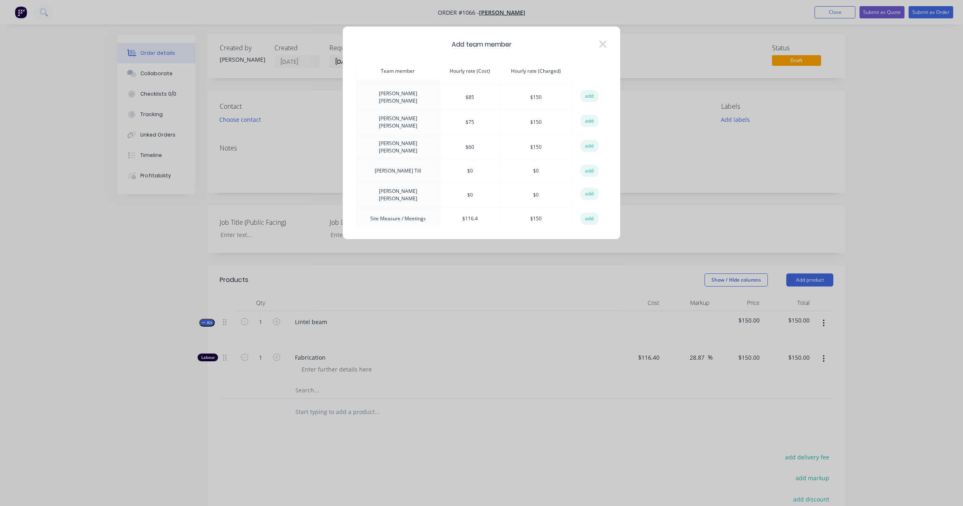
scroll to position [149, 0]
click at [584, 220] on button "add" at bounding box center [589, 226] width 18 height 12
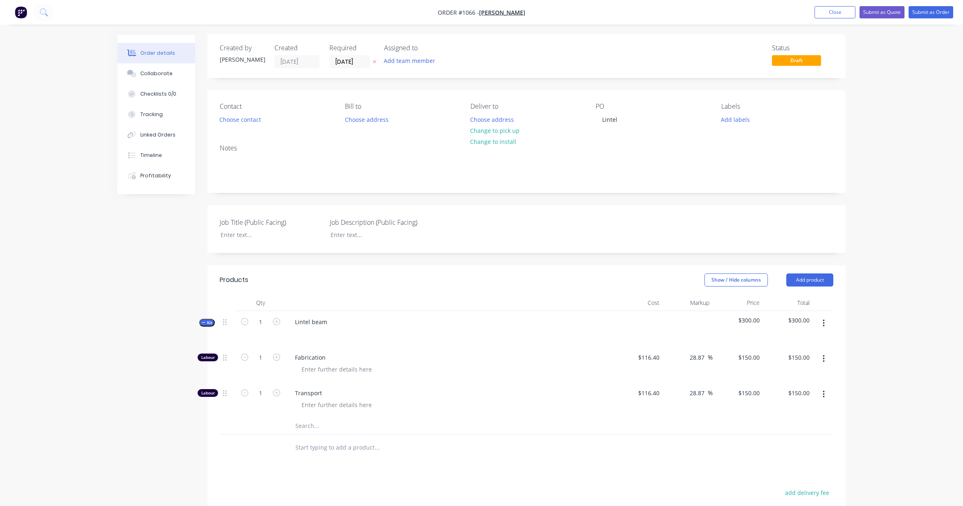
click at [316, 426] on input "text" at bounding box center [377, 426] width 164 height 16
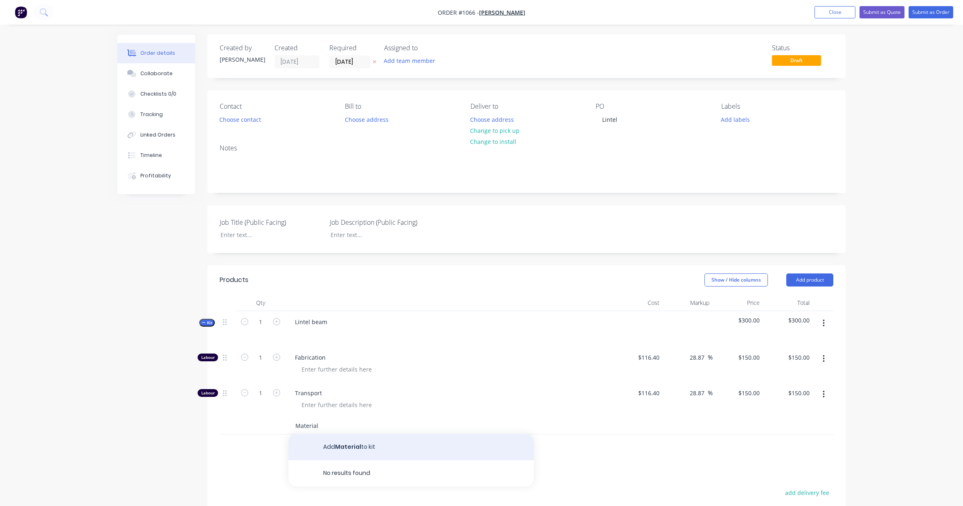
type input "Material"
click at [359, 448] on button "Add Material to kit" at bounding box center [410, 447] width 245 height 26
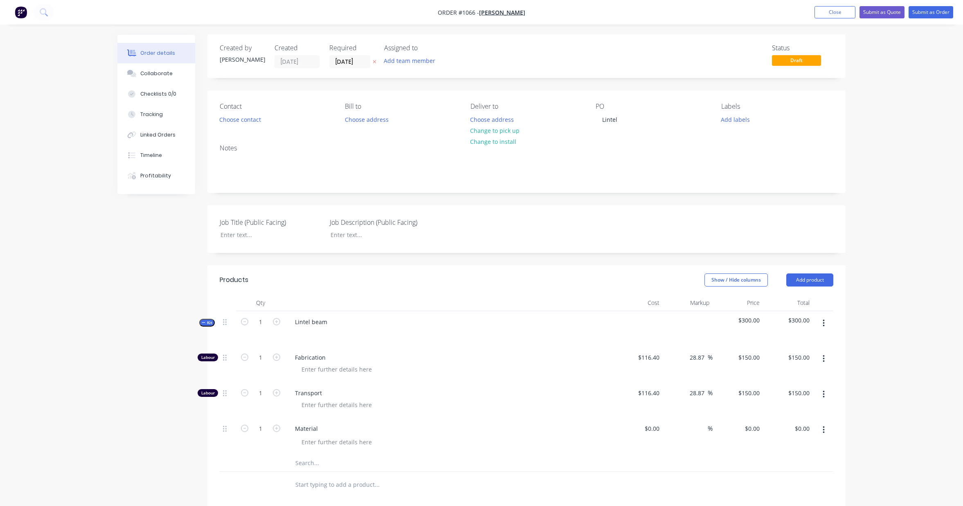
click at [320, 463] on input "text" at bounding box center [377, 463] width 164 height 16
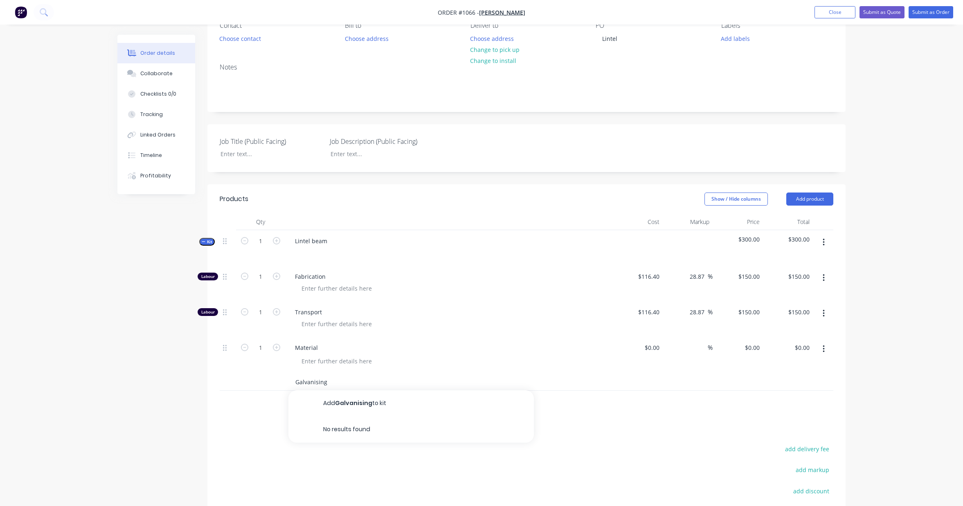
scroll to position [94, 0]
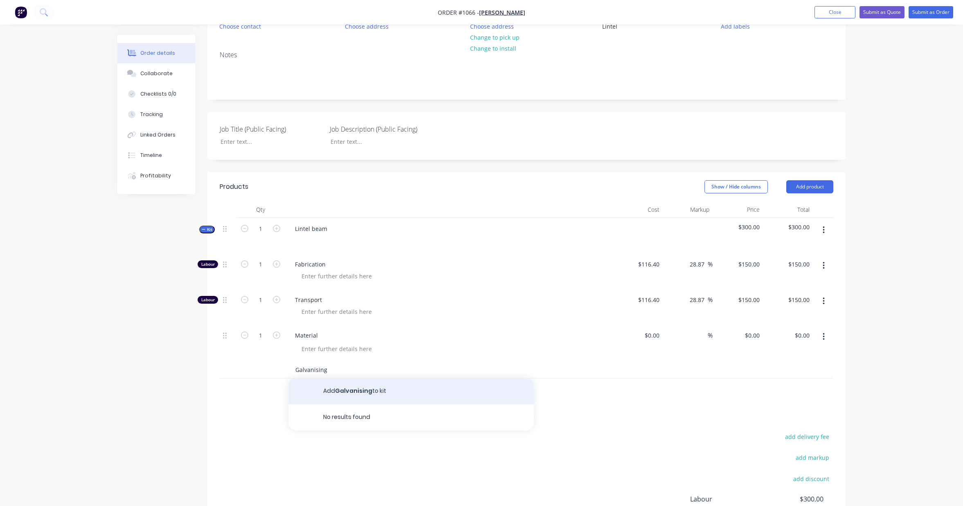
type input "Galvanising"
click at [362, 392] on button "Add Galvanising to kit" at bounding box center [410, 391] width 245 height 26
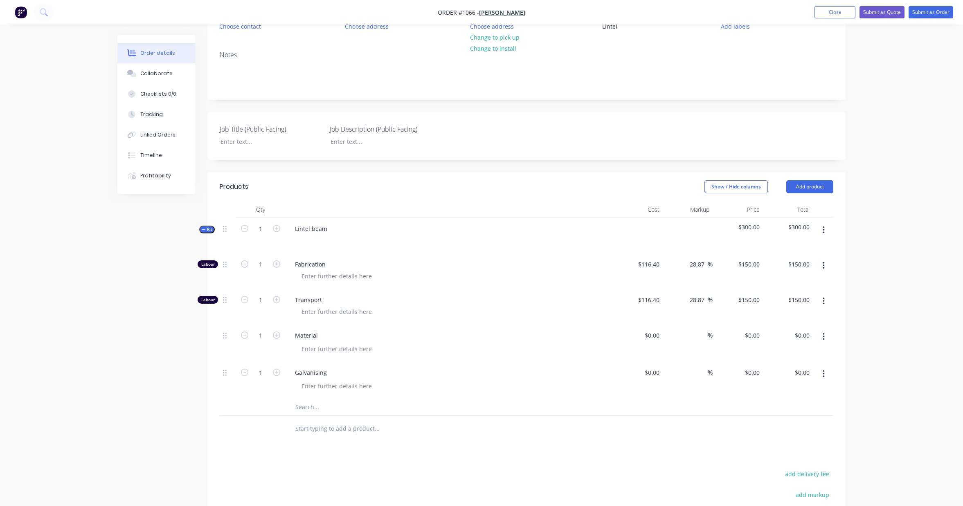
click at [311, 406] on input "text" at bounding box center [377, 407] width 164 height 16
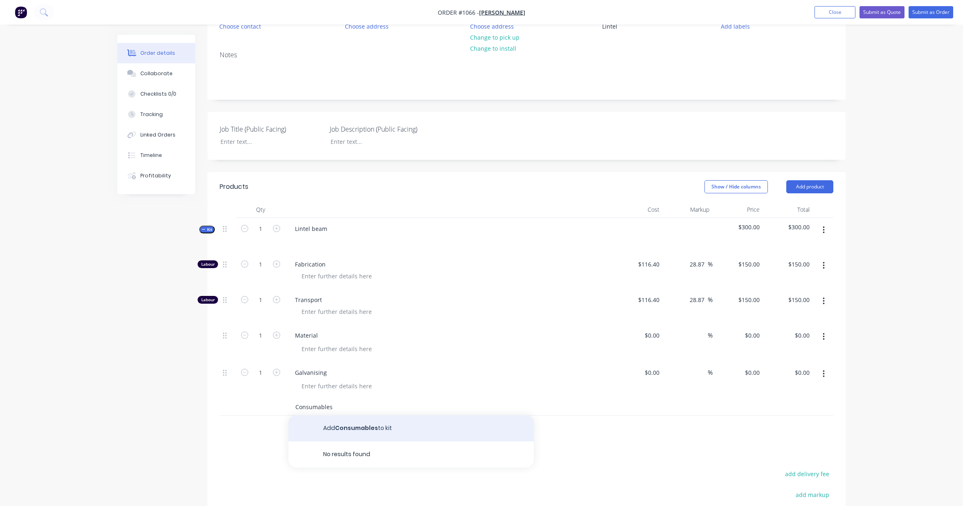
type input "Consumables"
click at [362, 427] on button "Add Consumables to kit" at bounding box center [410, 428] width 245 height 26
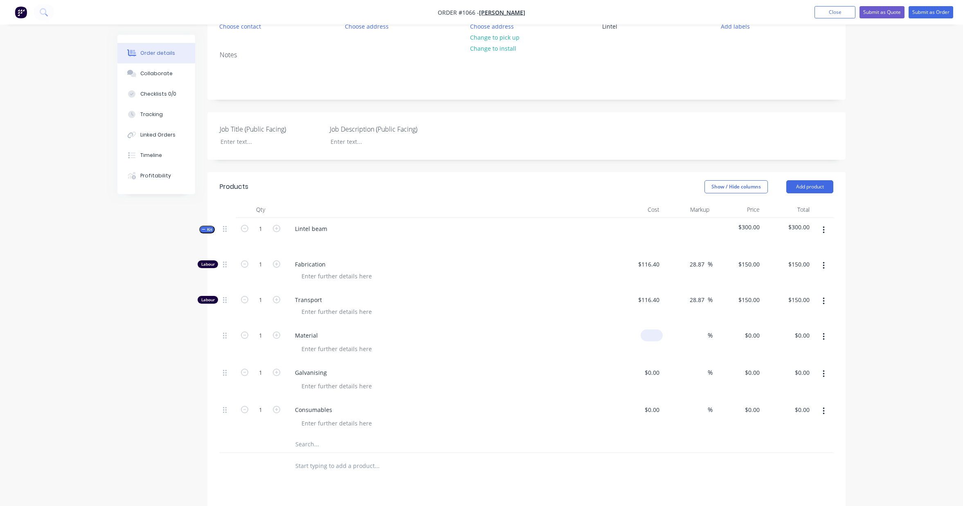
click at [654, 339] on input at bounding box center [653, 336] width 19 height 12
type input "$630.95"
click at [909, 309] on div "Order details Collaborate Checklists 0/0 Tracking Linked Orders Timeline Profit…" at bounding box center [481, 297] width 963 height 782
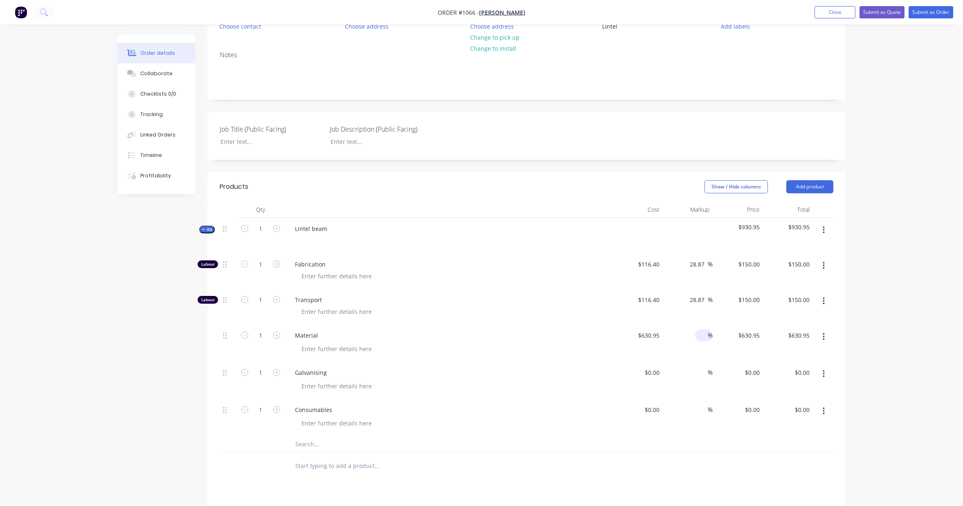
click at [701, 336] on input at bounding box center [702, 336] width 9 height 12
type input "25"
type input "$788.6875"
type input "$788.69"
click at [895, 311] on div "Order details Collaborate Checklists 0/0 Tracking Linked Orders Timeline Profit…" at bounding box center [481, 297] width 963 height 782
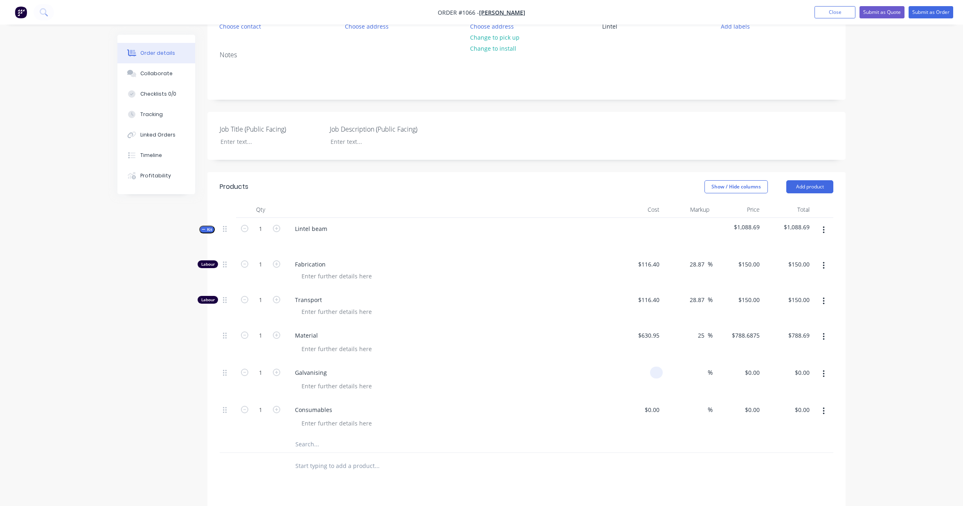
click at [654, 374] on input at bounding box center [657, 373] width 9 height 12
type input "$605.00"
click at [895, 353] on div "Order details Collaborate Checklists 0/0 Tracking Linked Orders Timeline Profit…" at bounding box center [481, 297] width 963 height 782
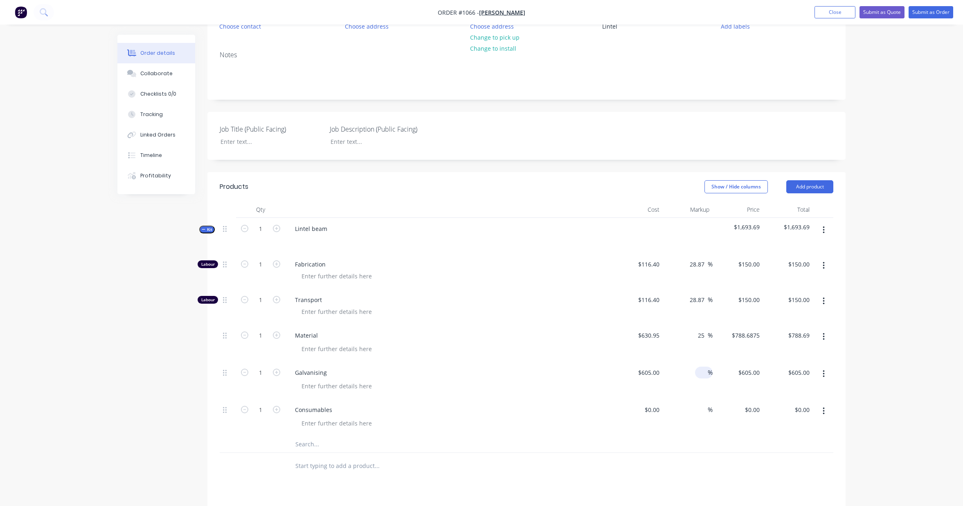
click at [700, 374] on input at bounding box center [702, 373] width 9 height 12
type input "25"
type input "$756.25"
click at [862, 335] on div "Order details Collaborate Checklists 0/0 Tracking Linked Orders Timeline Profit…" at bounding box center [481, 297] width 963 height 782
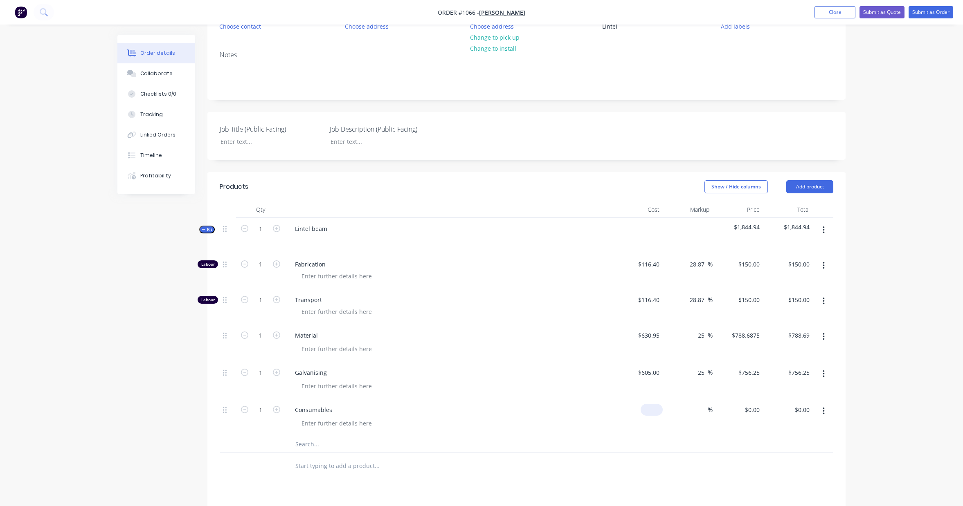
click at [653, 411] on input at bounding box center [653, 410] width 19 height 12
type input "$100.00"
click at [702, 407] on input at bounding box center [702, 410] width 9 height 12
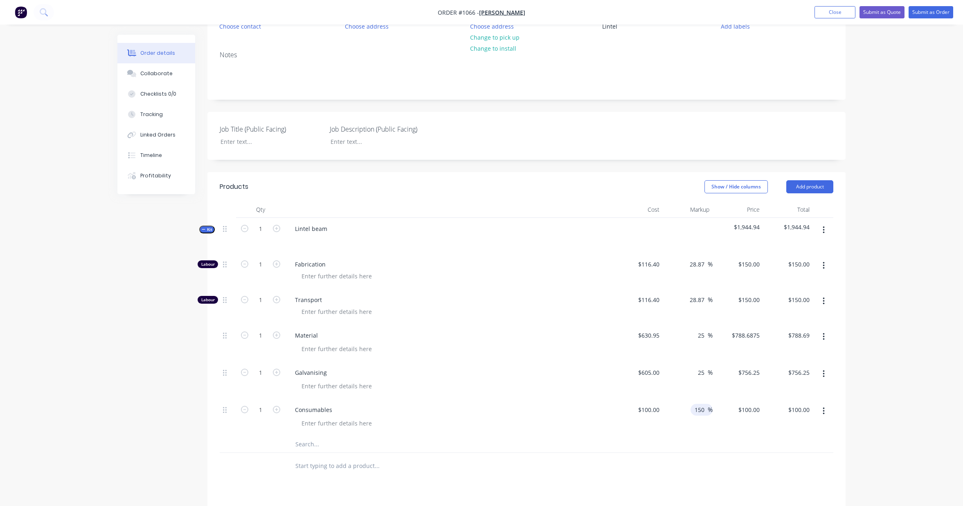
type input "150"
type input "$250.00"
click at [875, 364] on div "Order details Collaborate Checklists 0/0 Tracking Linked Orders Timeline Profit…" at bounding box center [481, 297] width 963 height 782
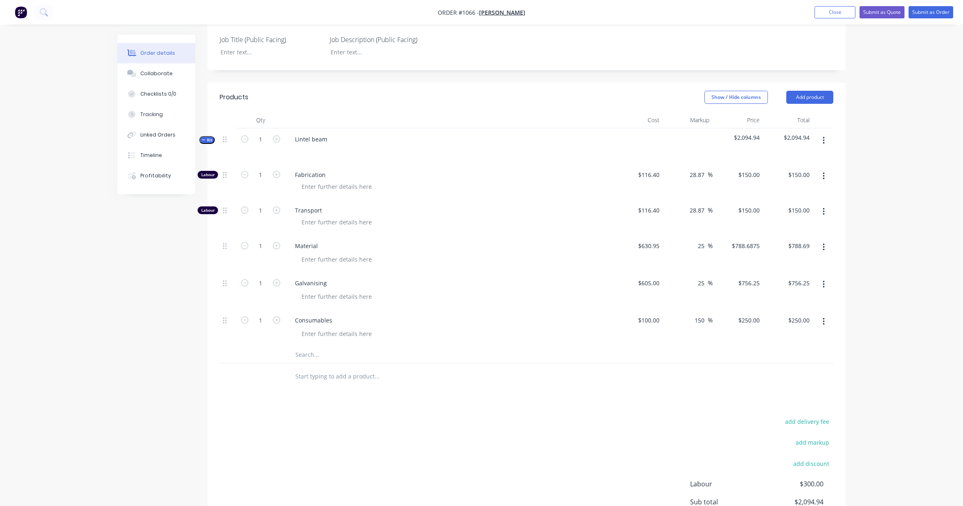
scroll to position [153, 0]
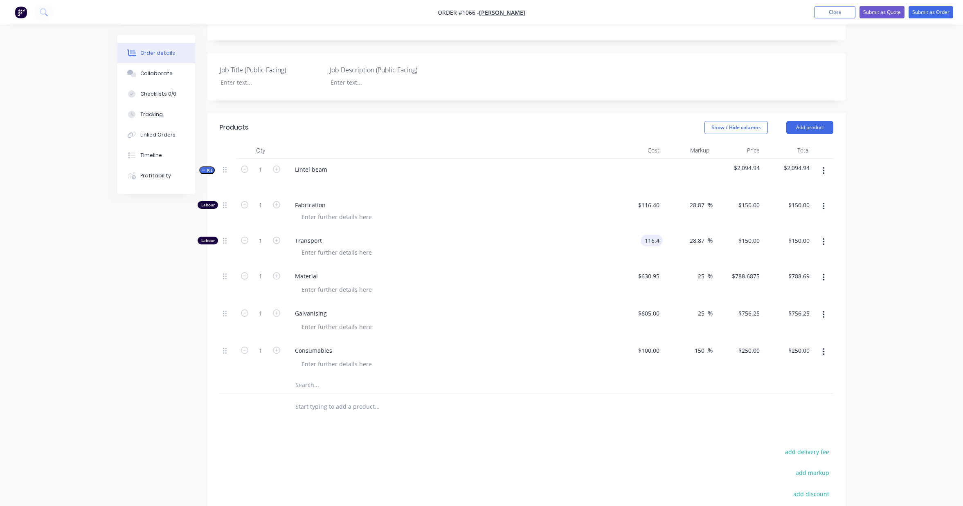
drag, startPoint x: 660, startPoint y: 243, endPoint x: 648, endPoint y: 242, distance: 11.9
click at [648, 242] on input "116.4" at bounding box center [653, 241] width 19 height 12
type input "$140.00"
type input "$180.4124"
type input "$180.41"
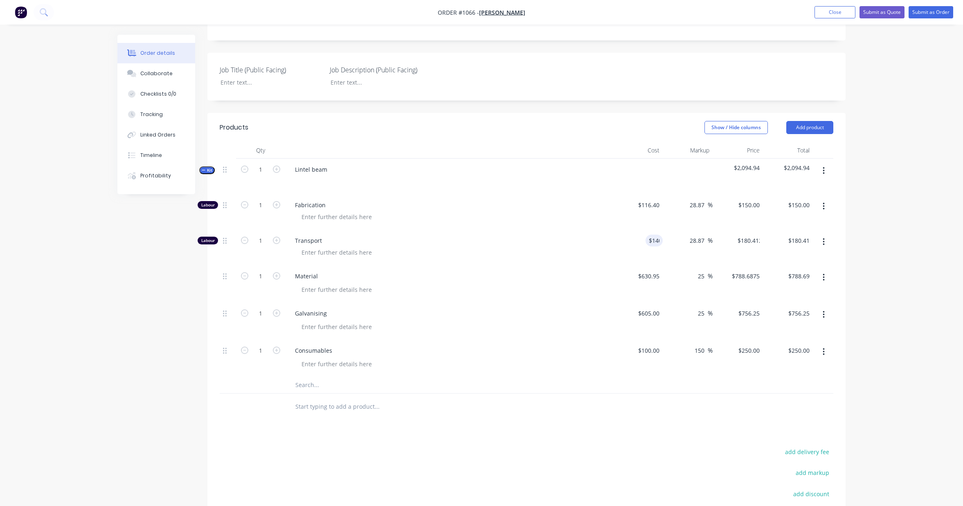
click at [856, 241] on div "Order details Collaborate Checklists 0/0 Tracking Linked Orders Timeline Profit…" at bounding box center [481, 238] width 963 height 782
drag, startPoint x: 711, startPoint y: 242, endPoint x: 688, endPoint y: 242, distance: 23.3
click at [688, 242] on div "28.87 28.87 %" at bounding box center [698, 241] width 27 height 12
type input "2"
type input "25"
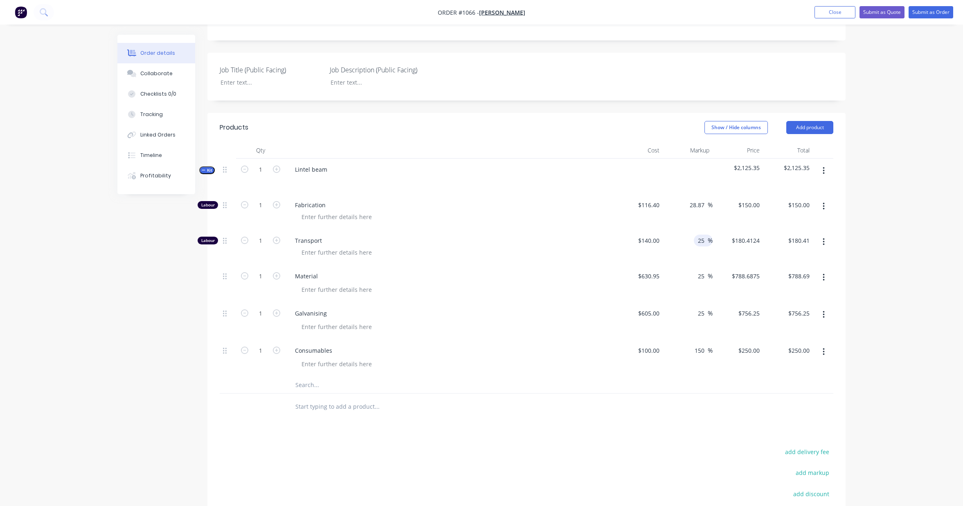
type input "$175.00"
click at [904, 224] on div "Order details Collaborate Checklists 0/0 Tracking Linked Orders Timeline Profit…" at bounding box center [481, 238] width 963 height 782
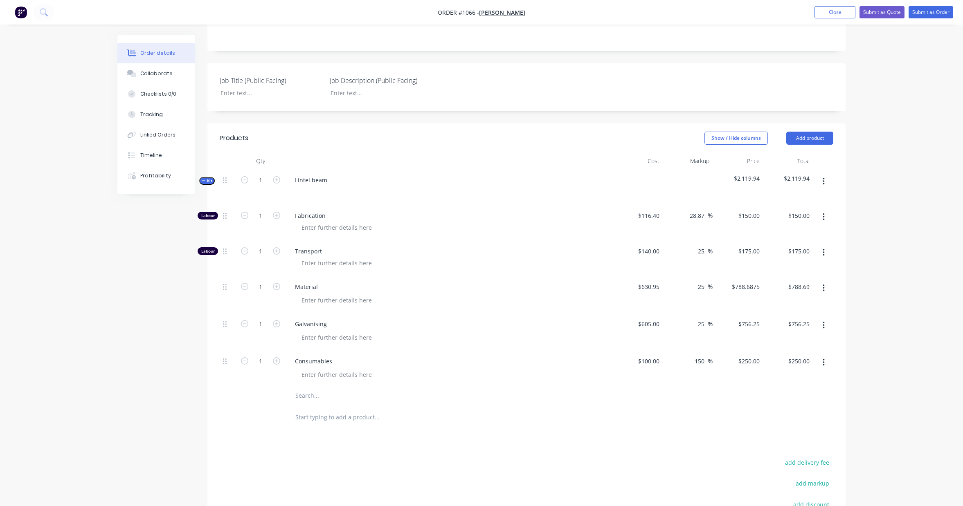
scroll to position [141, 0]
click at [277, 218] on icon "button" at bounding box center [276, 216] width 7 height 7
type input "2"
type input "$300.00"
click at [277, 218] on icon "button" at bounding box center [276, 216] width 7 height 7
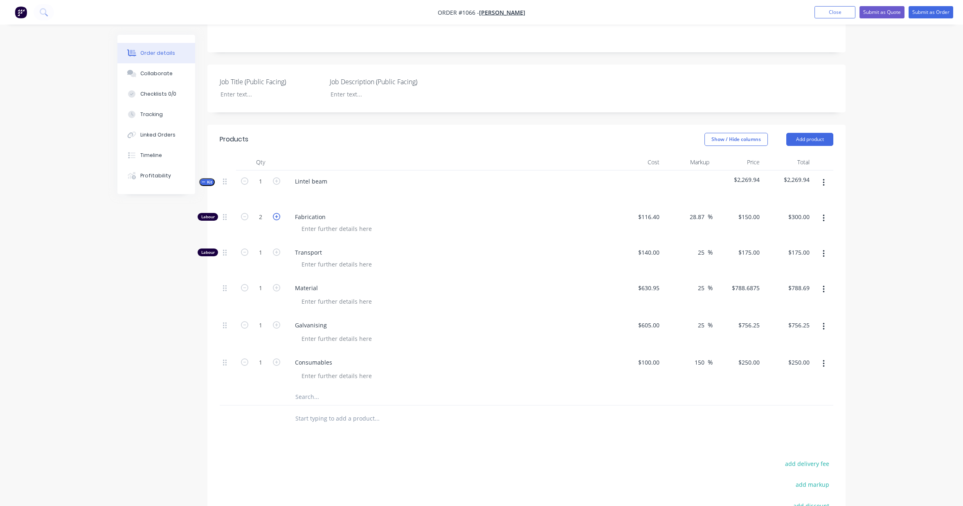
type input "3"
type input "$450.00"
click at [277, 218] on icon "button" at bounding box center [276, 216] width 7 height 7
type input "4"
type input "$600.00"
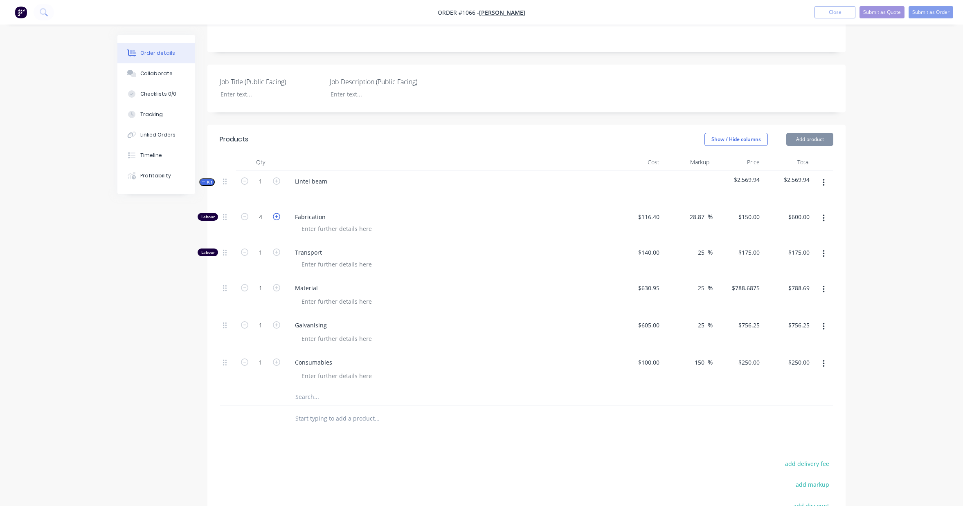
click at [277, 218] on icon "button" at bounding box center [276, 216] width 7 height 7
type input "5"
type input "$750.00"
click at [277, 218] on icon "button" at bounding box center [276, 216] width 7 height 7
type input "6"
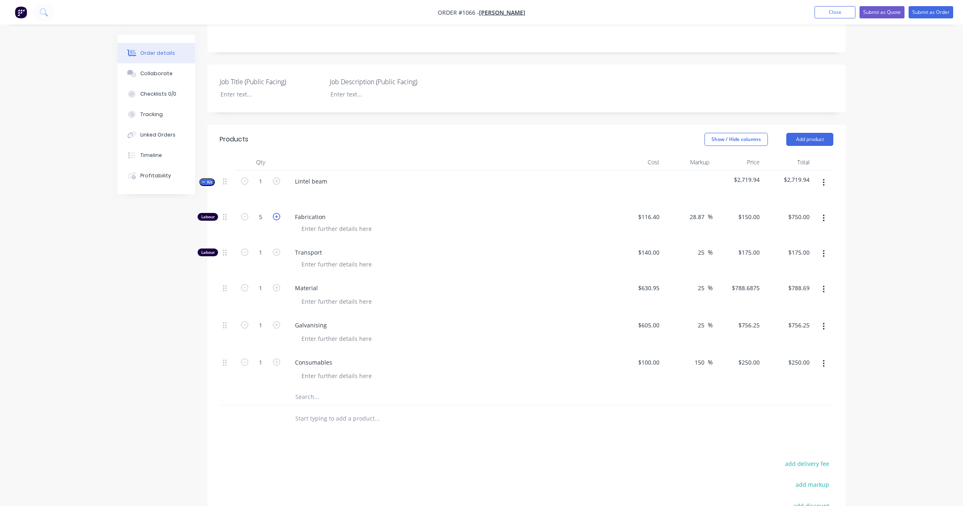
type input "$900.00"
click at [277, 218] on icon "button" at bounding box center [276, 216] width 7 height 7
type input "7"
type input "$1,050.00"
click at [277, 218] on icon "button" at bounding box center [276, 216] width 7 height 7
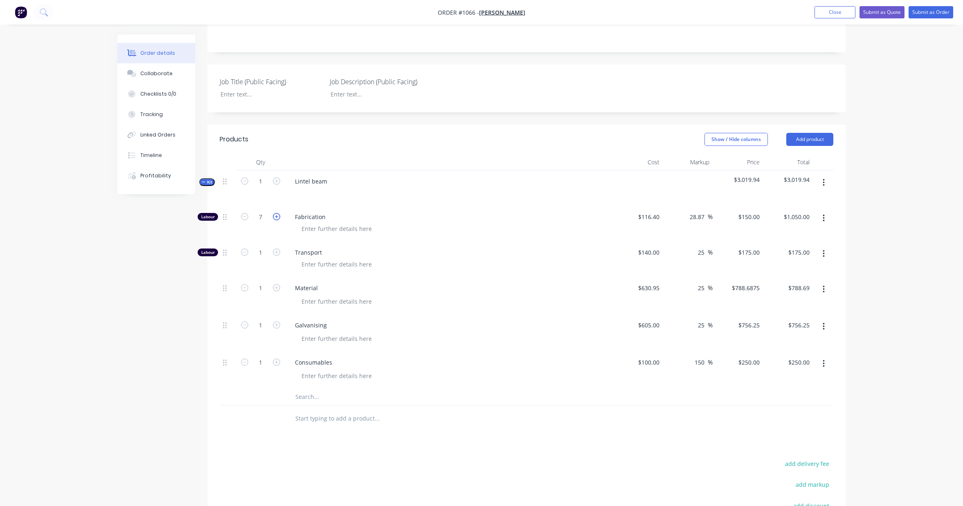
type input "8"
type input "$1,200.00"
click at [883, 233] on div "Order details Collaborate Checklists 0/0 Tracking Linked Orders Timeline Profit…" at bounding box center [481, 250] width 963 height 782
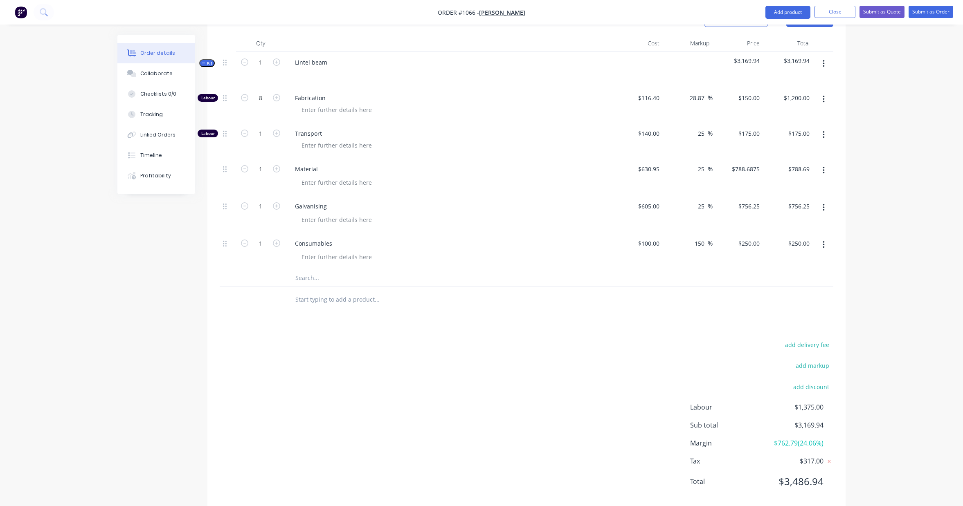
scroll to position [276, 0]
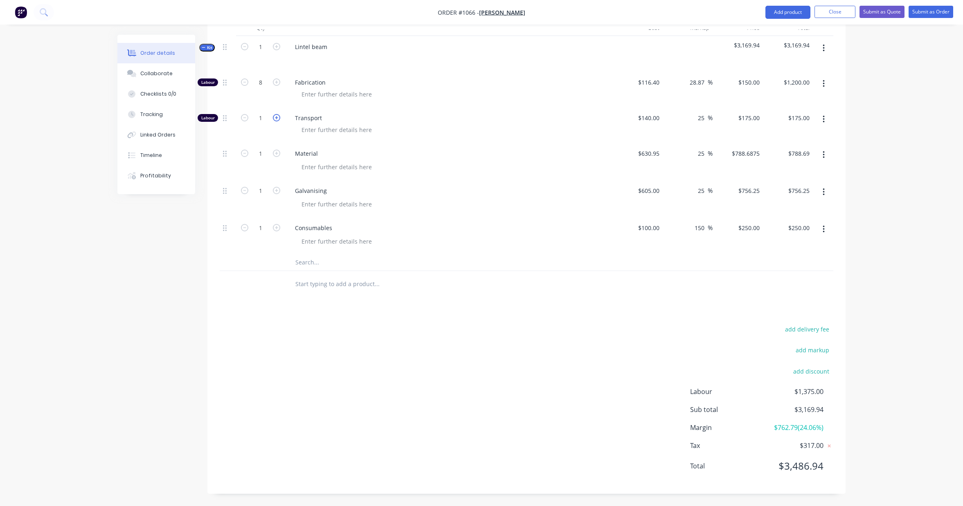
click at [274, 120] on icon "button" at bounding box center [276, 117] width 7 height 7
type input "2"
type input "$350.00"
click at [274, 120] on icon "button" at bounding box center [276, 117] width 7 height 7
type input "3"
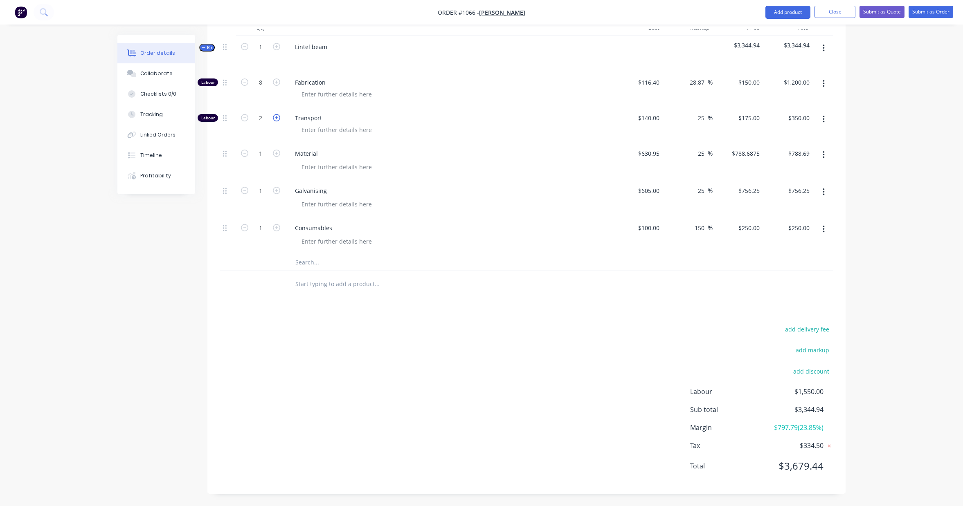
type input "$525.00"
click at [274, 120] on icon "button" at bounding box center [276, 117] width 7 height 7
type input "4"
type input "$700.00"
click at [274, 120] on icon "button" at bounding box center [276, 117] width 7 height 7
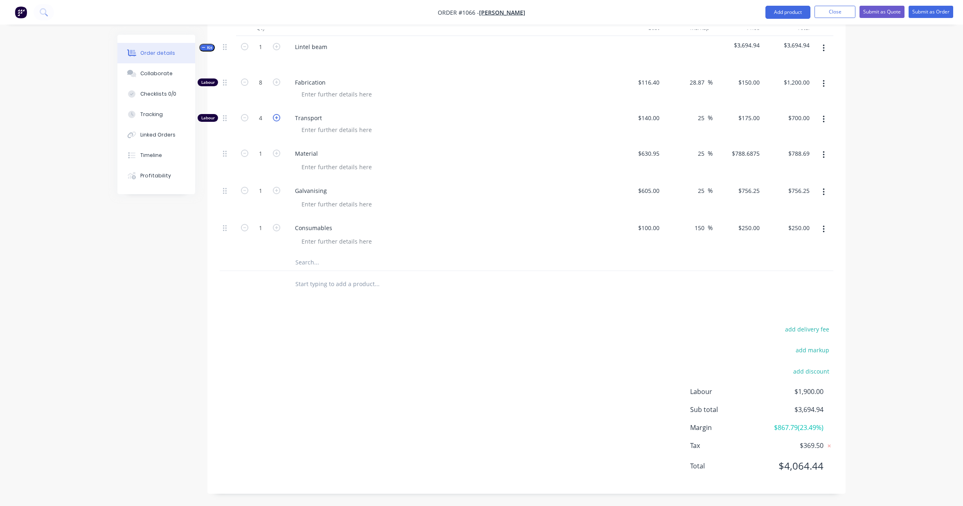
type input "5"
type input "$875.00"
drag, startPoint x: 822, startPoint y: 410, endPoint x: 800, endPoint y: 410, distance: 22.5
click at [799, 410] on span "$3,869.94" at bounding box center [793, 410] width 61 height 10
drag, startPoint x: 825, startPoint y: 410, endPoint x: 799, endPoint y: 411, distance: 25.8
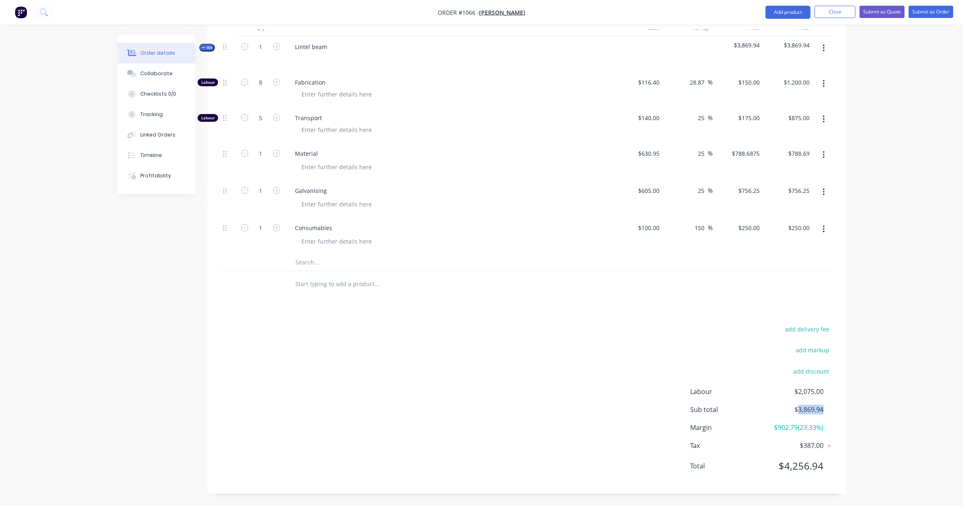
click at [799, 411] on div "Sub total $3,869.94" at bounding box center [761, 410] width 143 height 10
copy span "3,869.94"
click at [462, 364] on div "add delivery fee add markup add discount Labour $2,075.00 Sub total $3,869.94 M…" at bounding box center [526, 403] width 613 height 158
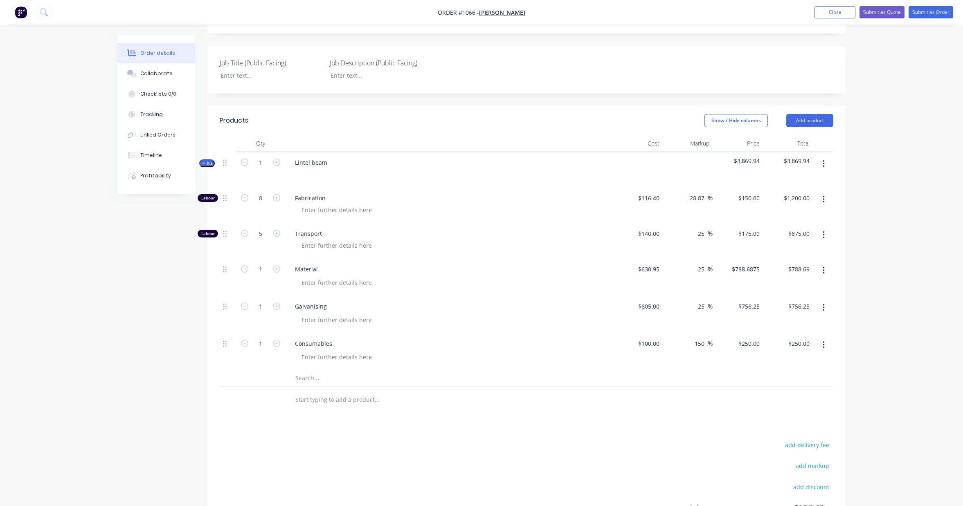
scroll to position [0, 0]
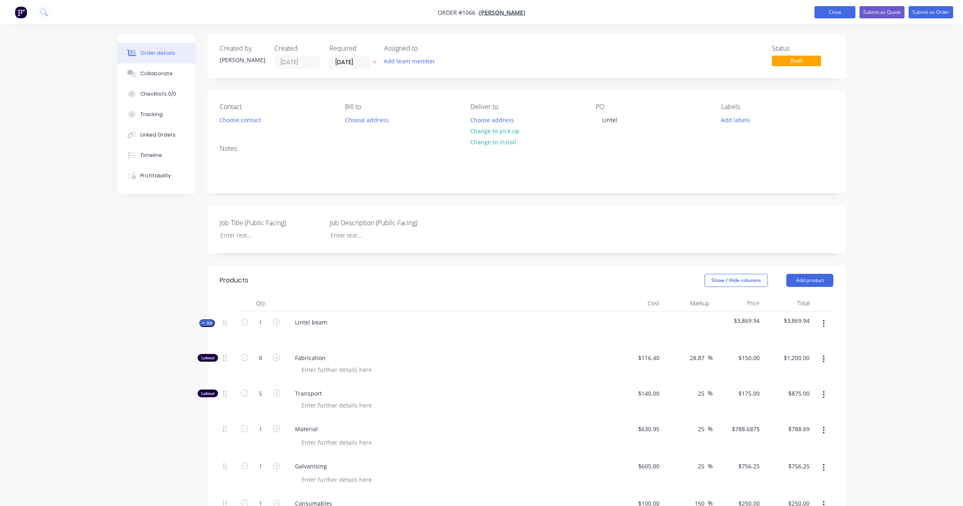
click at [846, 12] on button "Close" at bounding box center [834, 12] width 41 height 12
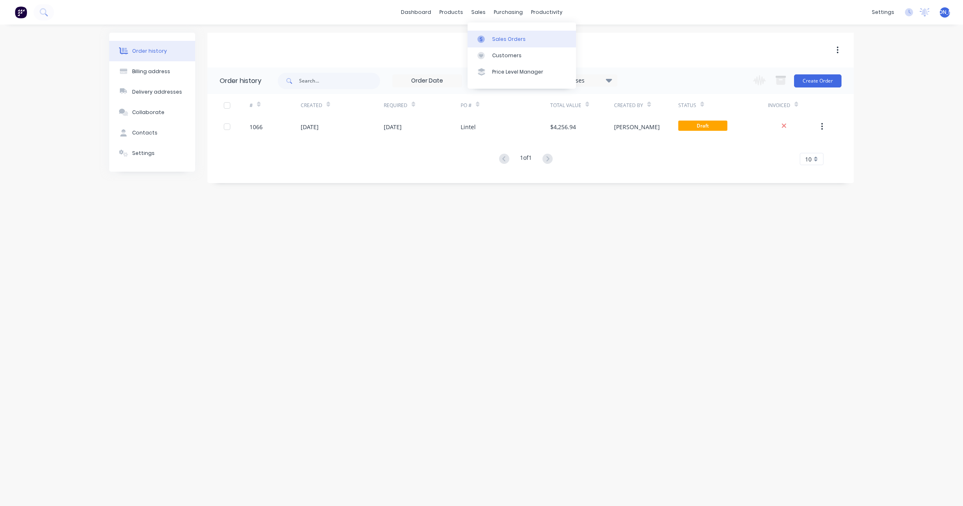
click at [505, 43] on link "Sales Orders" at bounding box center [521, 39] width 108 height 16
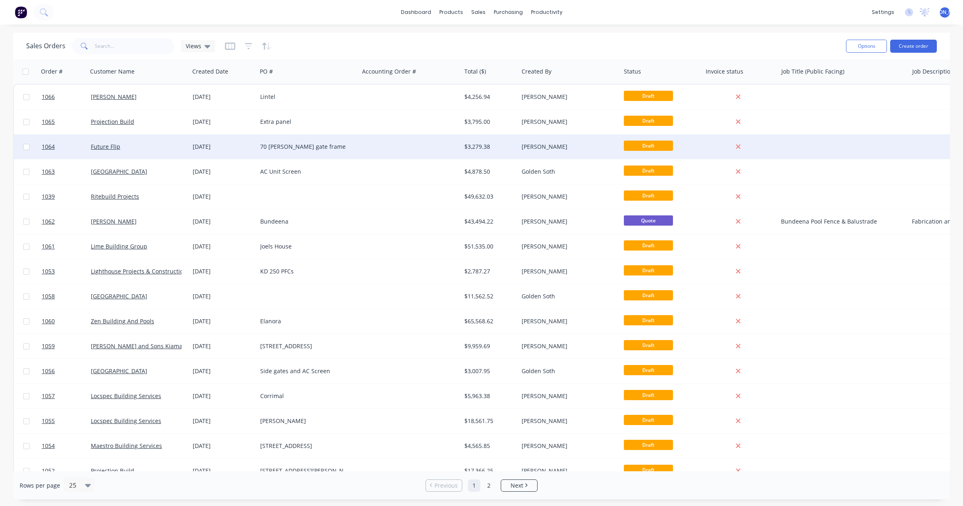
click at [269, 150] on div "70 [PERSON_NAME] gate frame" at bounding box center [305, 147] width 91 height 8
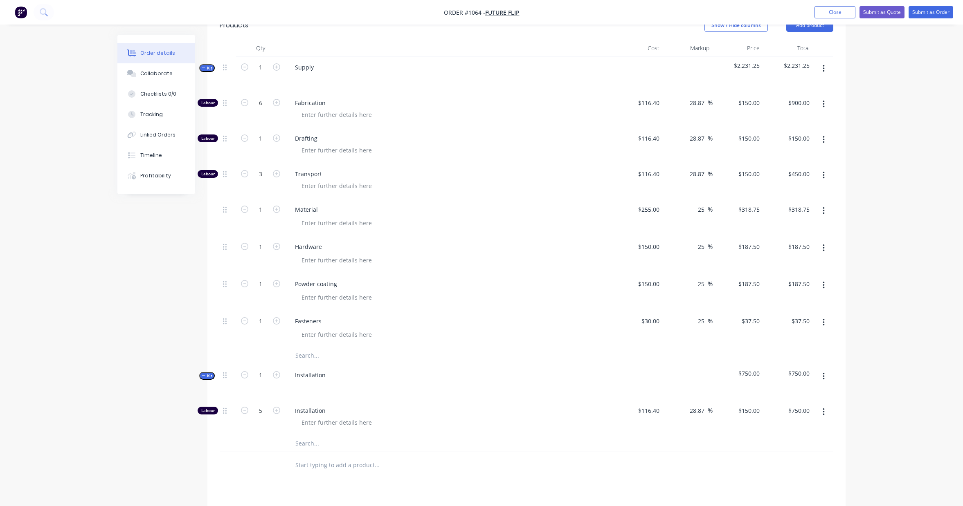
scroll to position [258, 0]
click at [203, 373] on icon "button" at bounding box center [204, 373] width 4 height 4
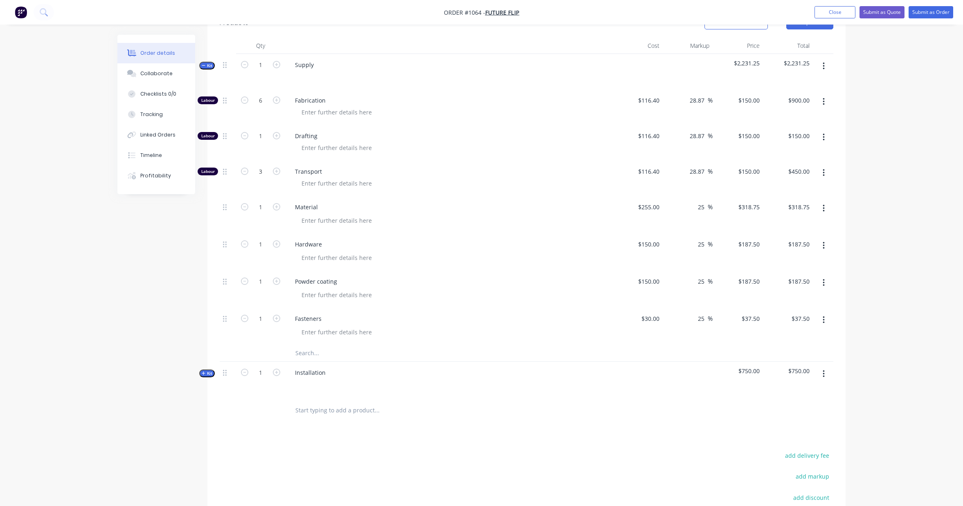
click at [203, 373] on icon "button" at bounding box center [203, 373] width 3 height 3
click at [309, 354] on input "text" at bounding box center [377, 354] width 164 height 16
type input "I"
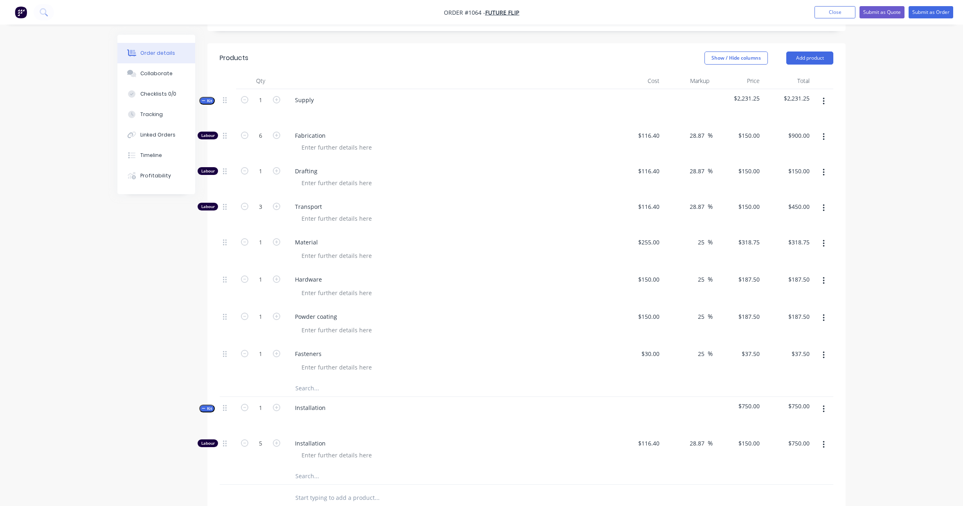
scroll to position [222, 0]
click at [824, 101] on icon "button" at bounding box center [823, 102] width 2 height 9
click at [806, 129] on div "Add product to kit" at bounding box center [794, 124] width 63 height 12
click at [797, 224] on div "Labour" at bounding box center [794, 222] width 63 height 12
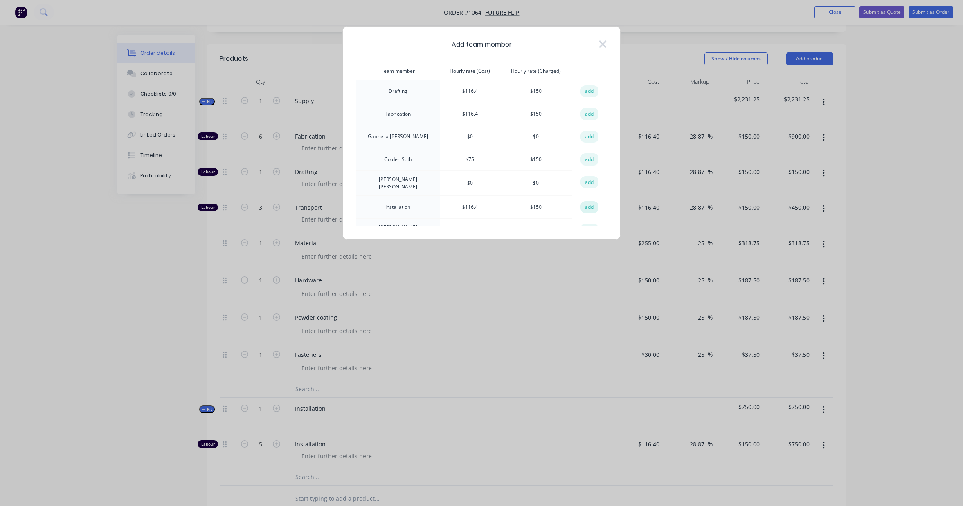
click at [585, 206] on button "add" at bounding box center [589, 207] width 18 height 12
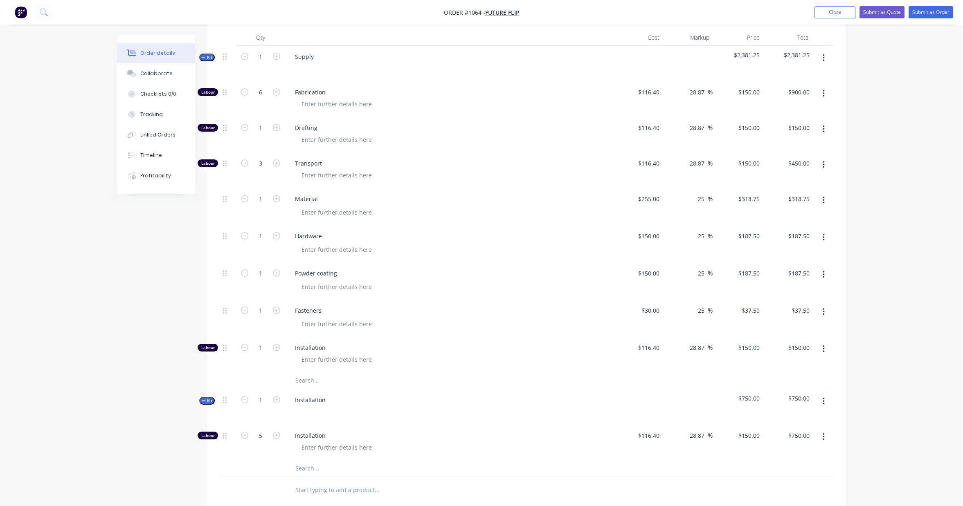
scroll to position [266, 0]
click at [277, 349] on icon "button" at bounding box center [276, 346] width 7 height 7
type input "2"
type input "$300.00"
click at [277, 349] on icon "button" at bounding box center [276, 346] width 7 height 7
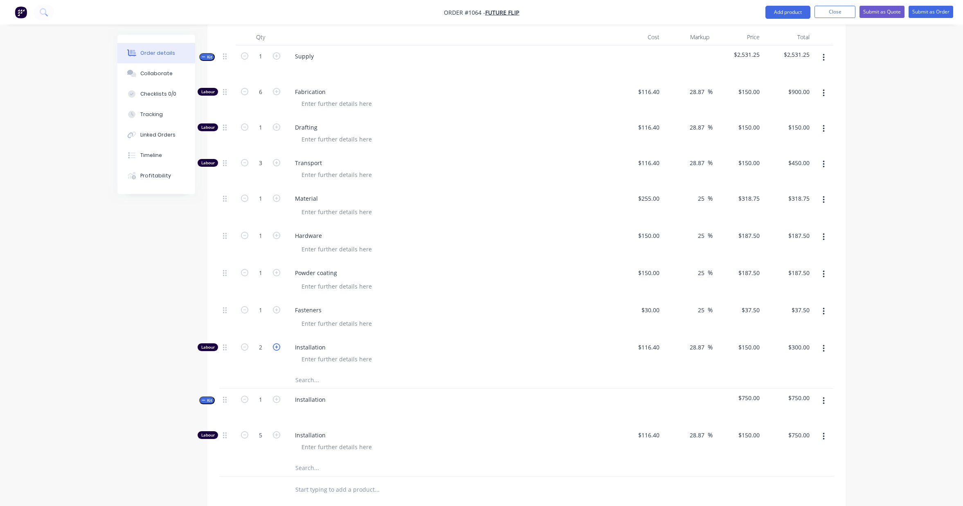
type input "3"
type input "$450.00"
click at [277, 349] on icon "button" at bounding box center [276, 346] width 7 height 7
type input "4"
type input "$600.00"
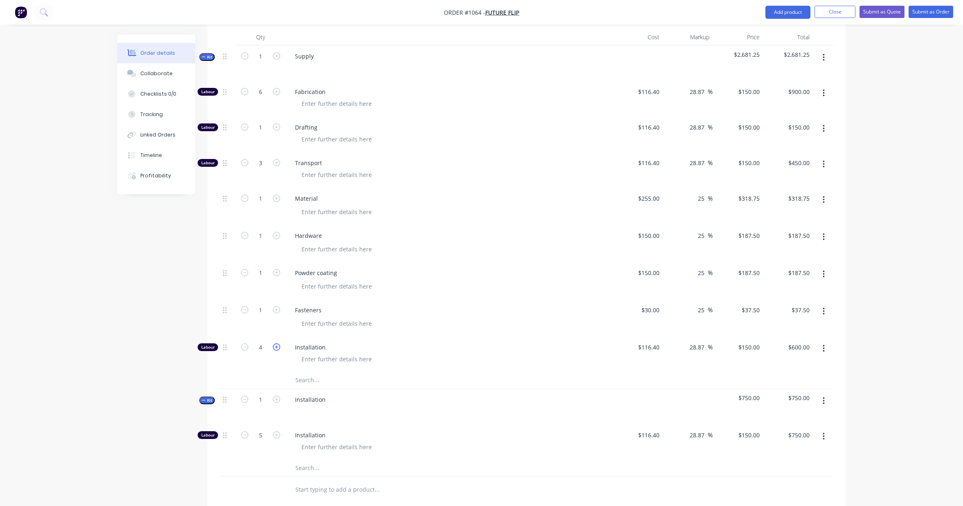
click at [277, 349] on icon "button" at bounding box center [276, 346] width 7 height 7
type input "5"
type input "$750.00"
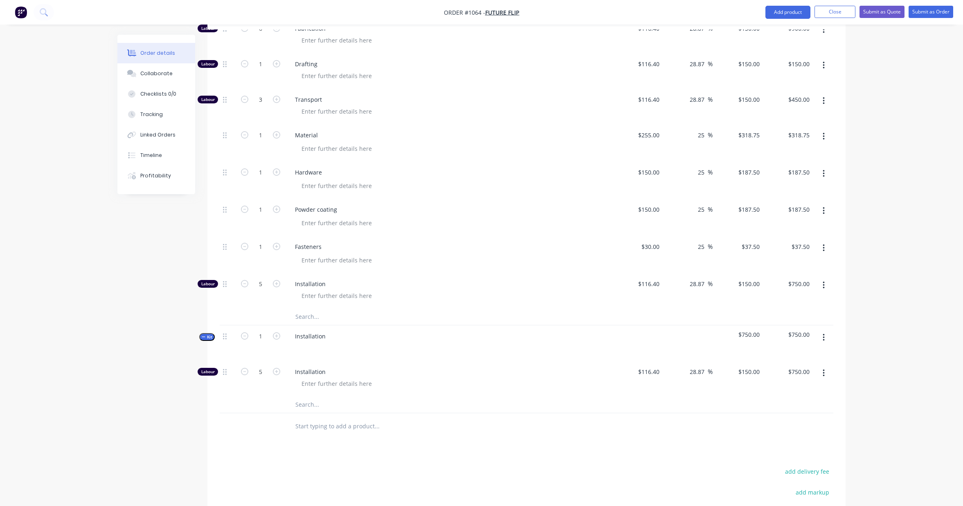
scroll to position [332, 0]
drag, startPoint x: 323, startPoint y: 336, endPoint x: 290, endPoint y: 336, distance: 32.3
click at [290, 336] on div "Installation" at bounding box center [310, 334] width 44 height 12
click at [274, 371] on icon "button" at bounding box center [276, 369] width 7 height 7
type input "6"
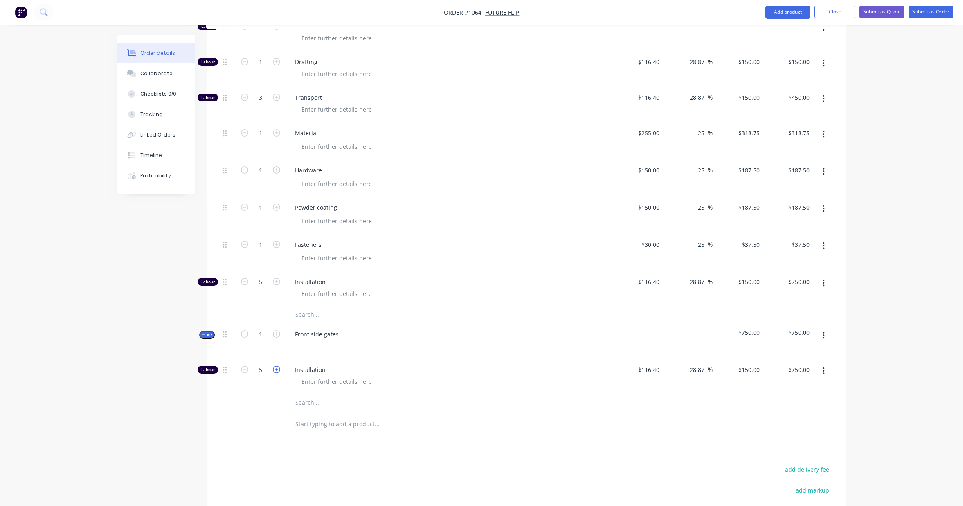
type input "$900.00"
click at [821, 334] on button "button" at bounding box center [823, 335] width 19 height 15
click at [823, 334] on icon "button" at bounding box center [823, 335] width 2 height 9
click at [820, 337] on button "button" at bounding box center [823, 335] width 19 height 15
click at [817, 410] on div "Delete" at bounding box center [794, 406] width 63 height 12
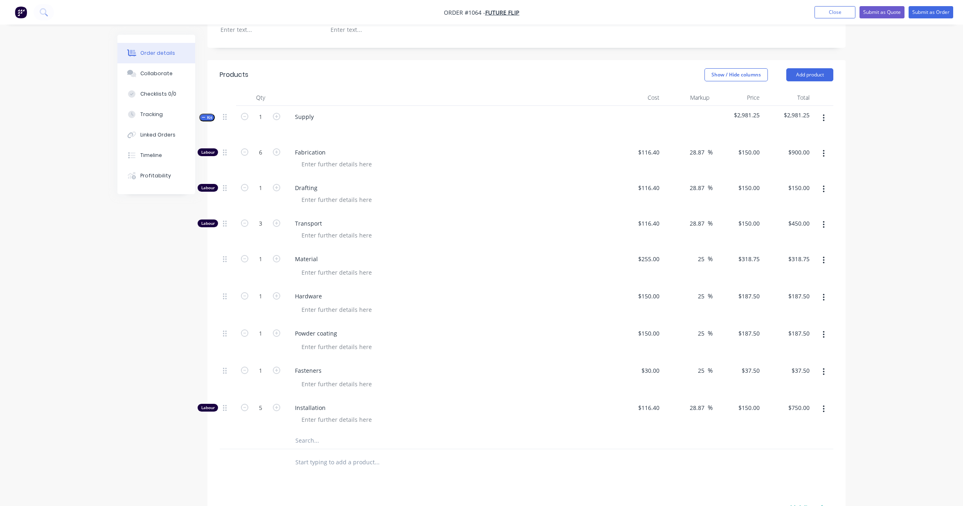
scroll to position [205, 0]
click at [822, 120] on button "button" at bounding box center [823, 119] width 19 height 15
click at [816, 168] on div "Duplicate" at bounding box center [794, 173] width 63 height 12
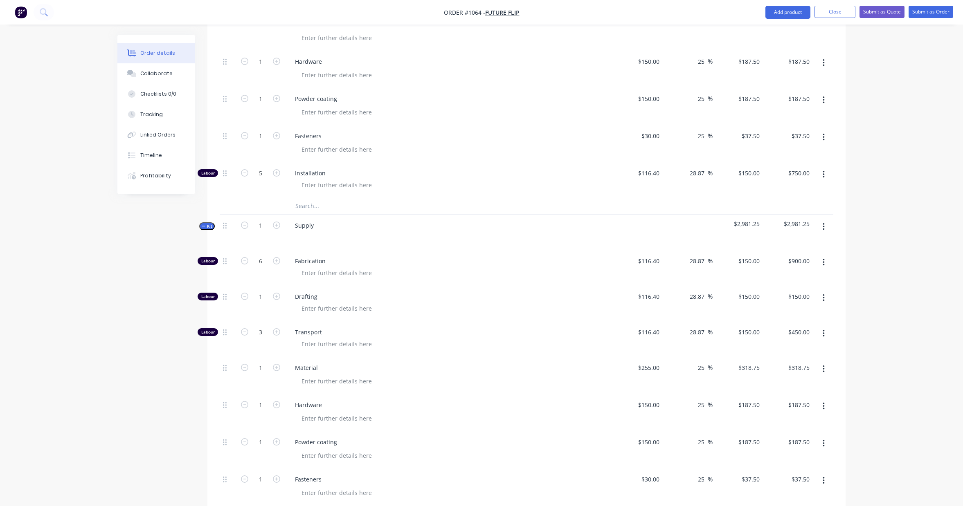
scroll to position [442, 0]
drag, startPoint x: 315, startPoint y: 226, endPoint x: 296, endPoint y: 226, distance: 19.2
click at [296, 226] on div "Supply" at bounding box center [304, 224] width 32 height 12
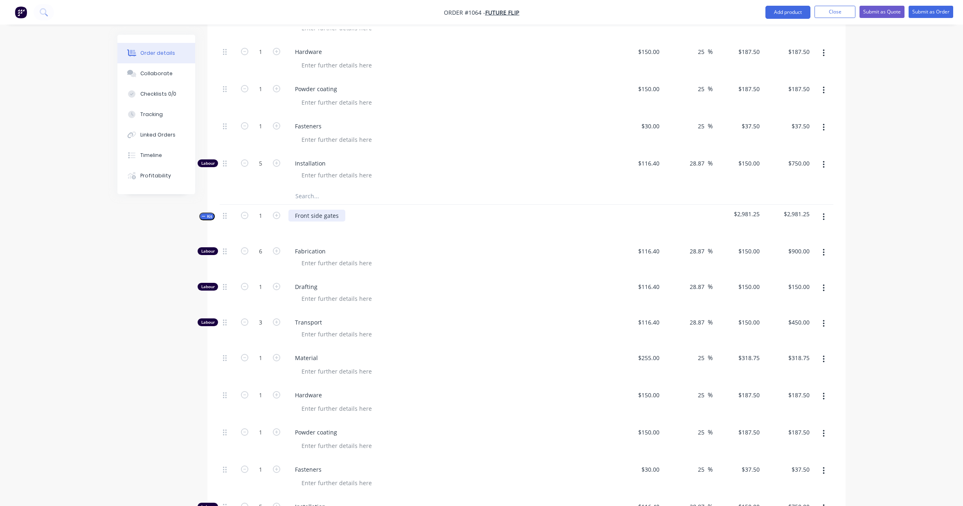
scroll to position [457, 0]
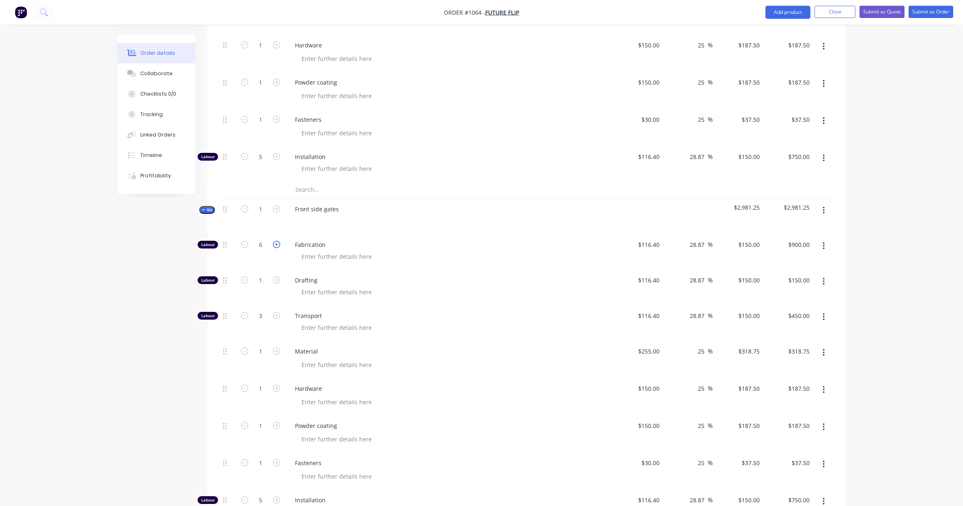
click at [277, 247] on icon "button" at bounding box center [276, 244] width 7 height 7
type input "7"
type input "$1,050.00"
click at [277, 247] on icon "button" at bounding box center [276, 244] width 7 height 7
type input "8"
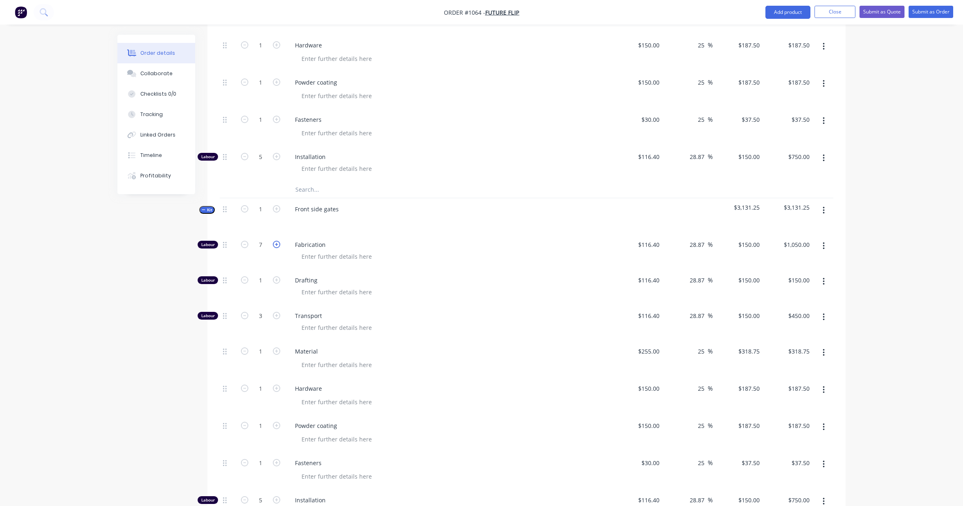
type input "$1,200.00"
click at [277, 247] on icon "button" at bounding box center [276, 244] width 7 height 7
type input "9"
type input "$1,350.00"
click at [277, 247] on icon "button" at bounding box center [276, 244] width 7 height 7
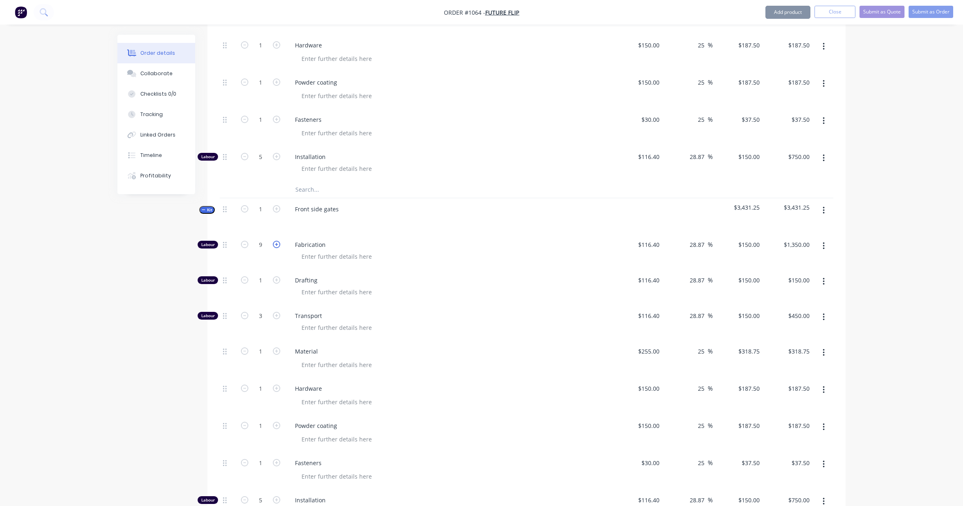
type input "10"
type input "$1,500.00"
click at [277, 247] on icon "button" at bounding box center [276, 244] width 7 height 7
type input "11"
type input "$1,650.00"
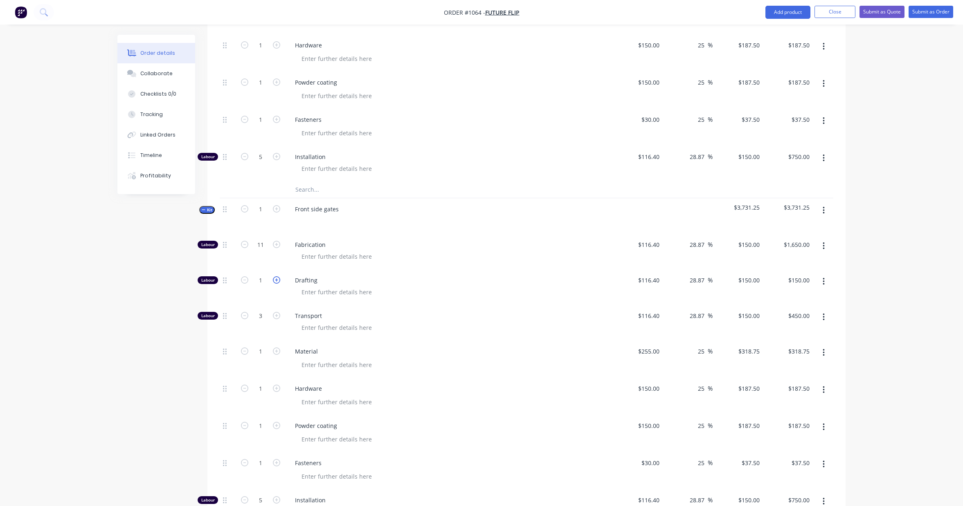
click at [276, 281] on icon "button" at bounding box center [276, 279] width 7 height 7
type input "2"
type input "$300.00"
click at [276, 281] on icon "button" at bounding box center [276, 279] width 7 height 7
type input "3"
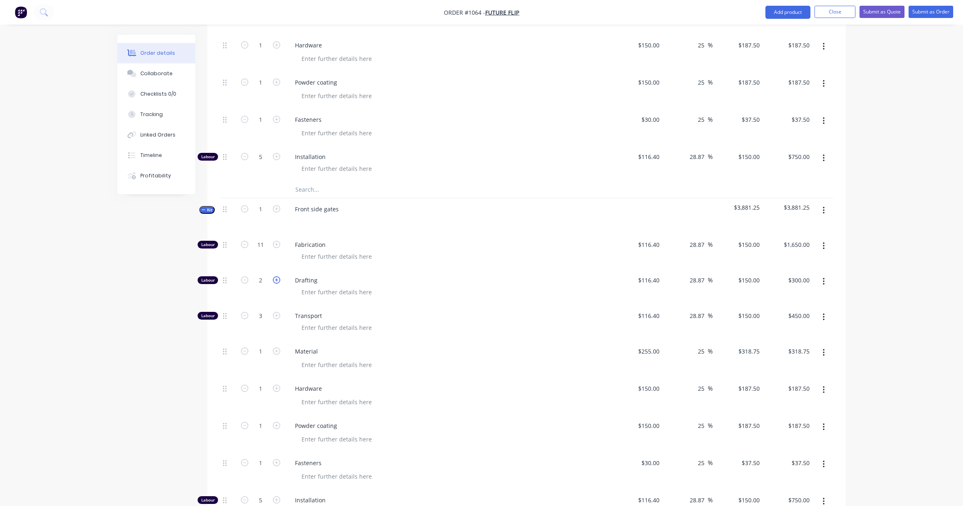
type input "$450.00"
click at [276, 281] on icon "button" at bounding box center [276, 279] width 7 height 7
type input "4"
type input "$600.00"
click at [244, 318] on icon "button" at bounding box center [244, 315] width 7 height 7
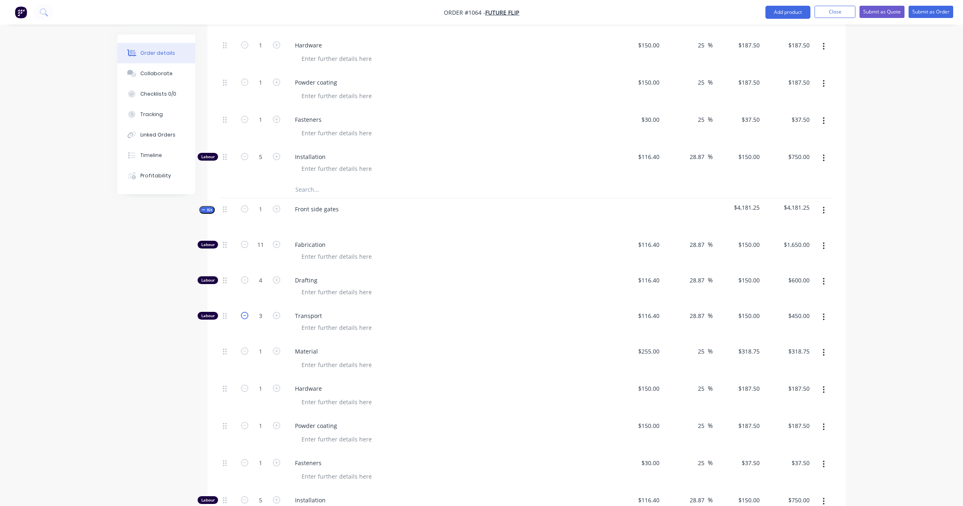
type input "2"
type input "$300.00"
click at [276, 352] on icon "button" at bounding box center [276, 351] width 7 height 7
type input "2"
type input "$637.50"
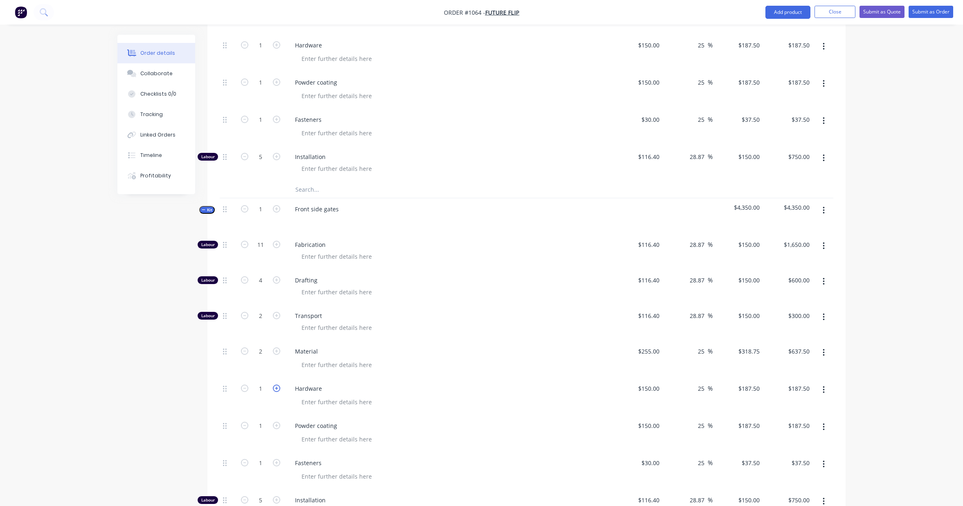
click at [277, 388] on icon "button" at bounding box center [276, 388] width 7 height 7
type input "2"
type input "$375.00"
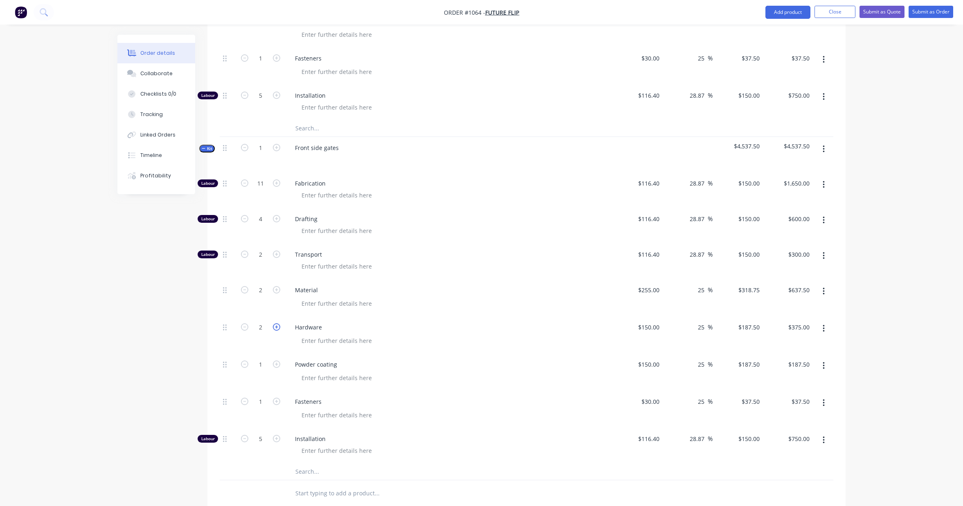
scroll to position [521, 0]
click at [276, 363] on icon "button" at bounding box center [276, 361] width 7 height 7
type input "2"
type input "$375.00"
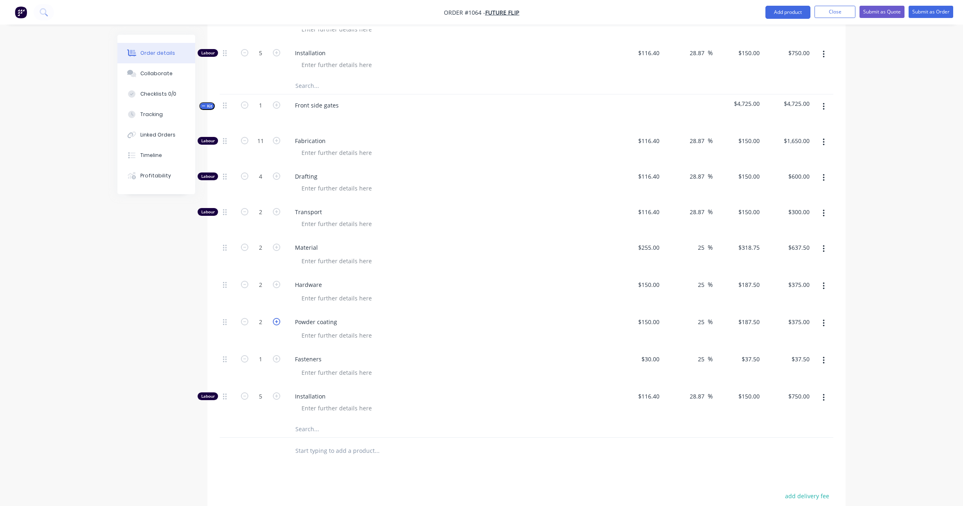
scroll to position [563, 0]
click at [276, 359] on icon "button" at bounding box center [276, 355] width 7 height 7
type input "2"
type input "$75.00"
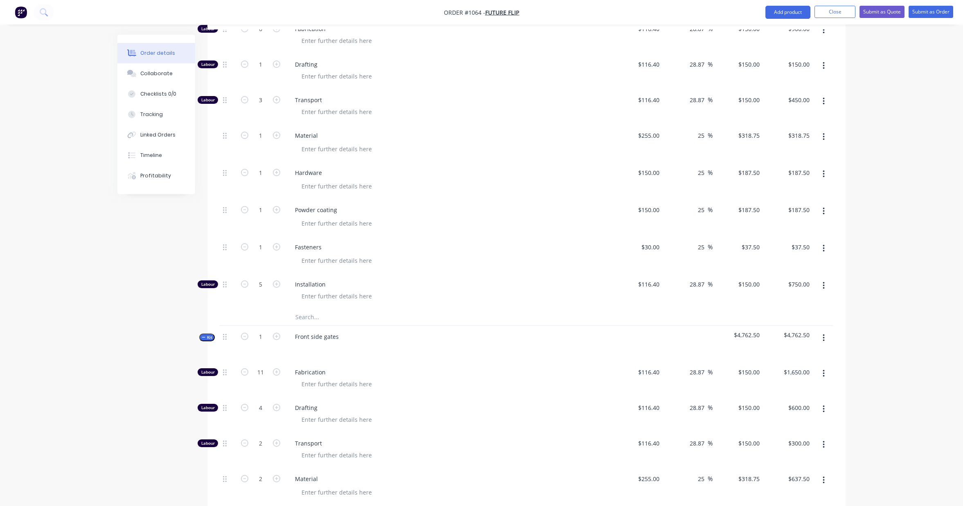
scroll to position [341, 0]
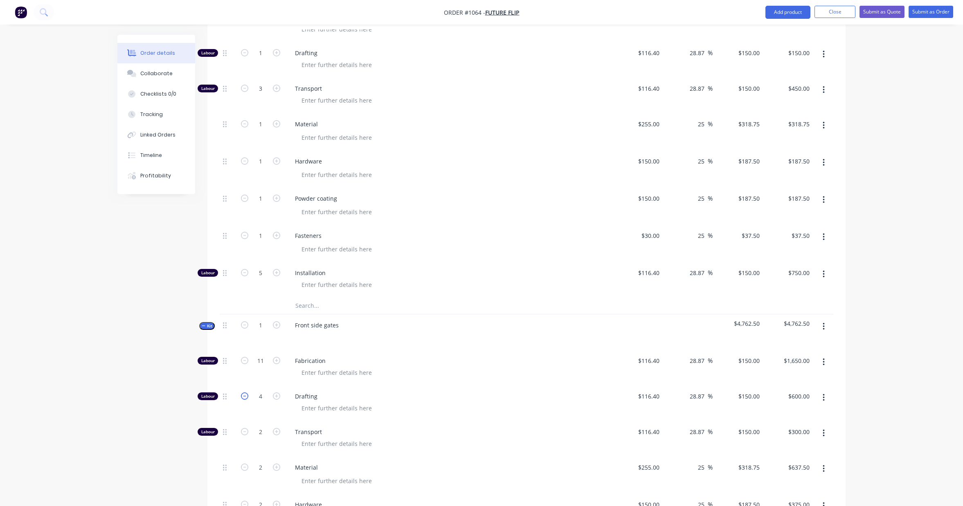
click at [244, 397] on icon "button" at bounding box center [244, 396] width 7 height 7
type input "3"
type input "$450.00"
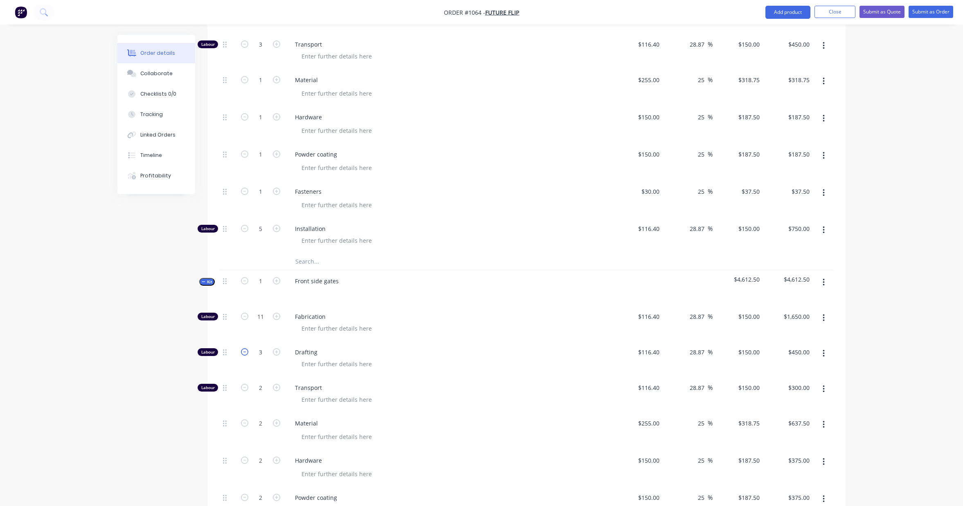
scroll to position [390, 0]
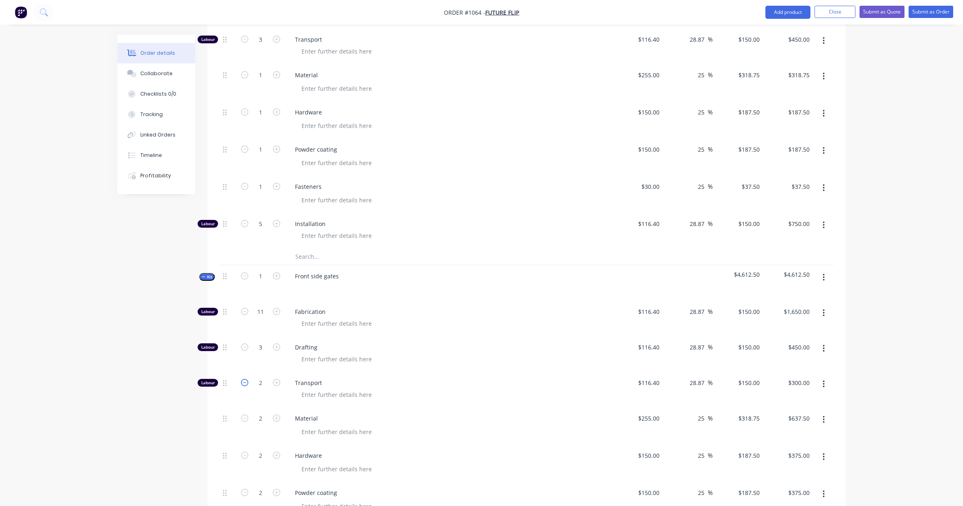
click at [245, 383] on icon "button" at bounding box center [244, 382] width 7 height 7
type input "1"
type input "$150.00"
click at [276, 383] on icon "button" at bounding box center [276, 382] width 7 height 7
type input "2"
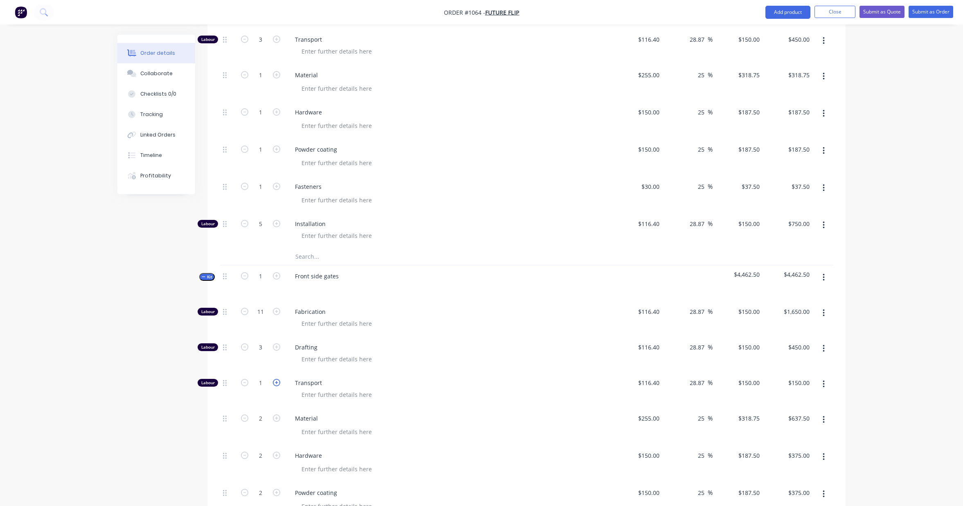
type input "$300.00"
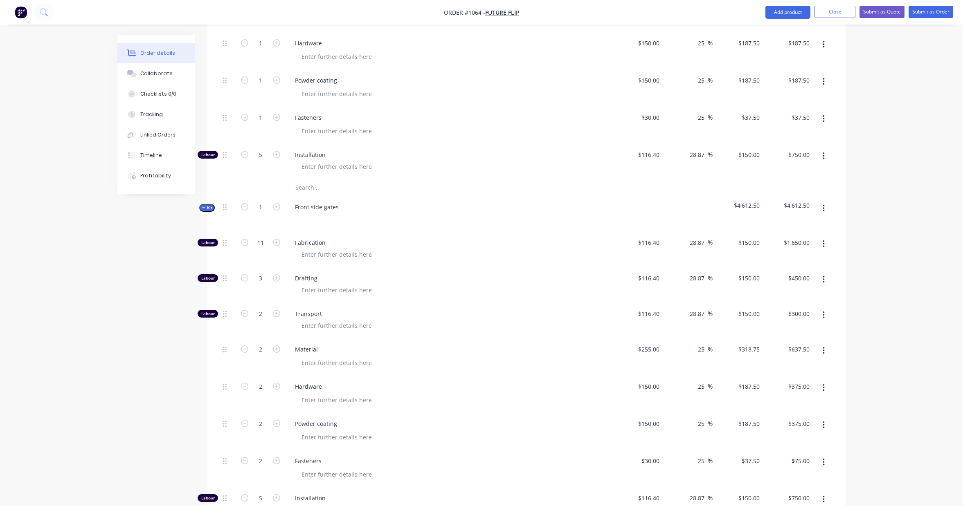
scroll to position [442, 0]
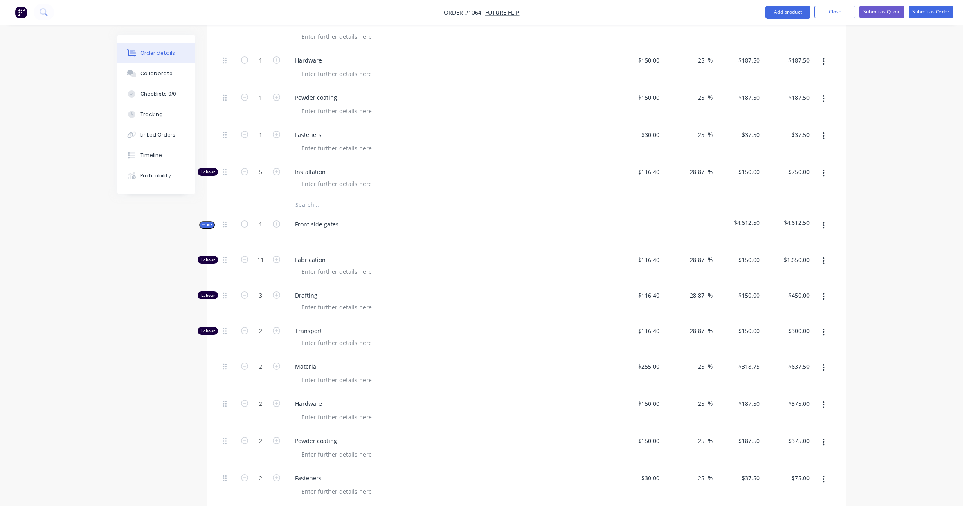
click at [823, 225] on icon "button" at bounding box center [823, 225] width 2 height 7
click at [864, 225] on div "Order details Collaborate Checklists 0/0 Tracking Linked Orders Timeline Profit…" at bounding box center [481, 175] width 963 height 1234
click at [205, 224] on span "Kit" at bounding box center [207, 225] width 11 height 6
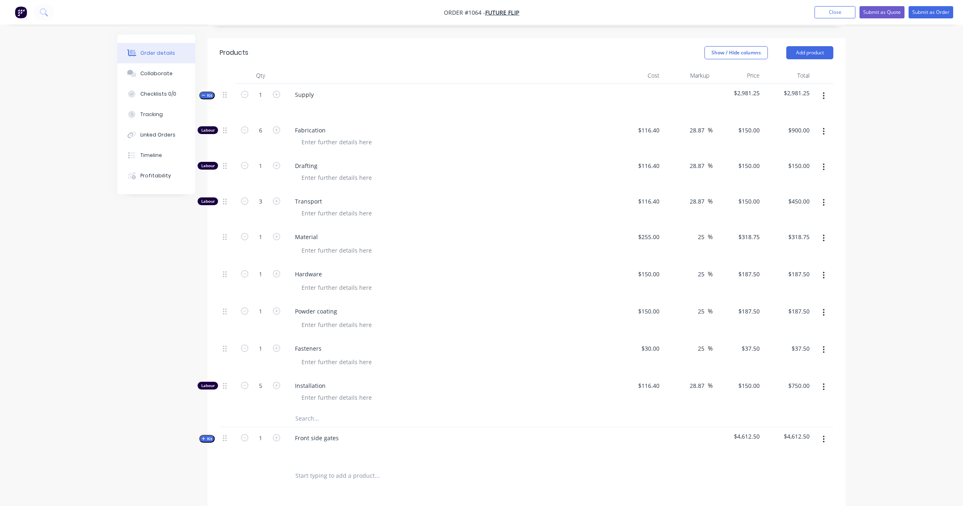
scroll to position [204, 0]
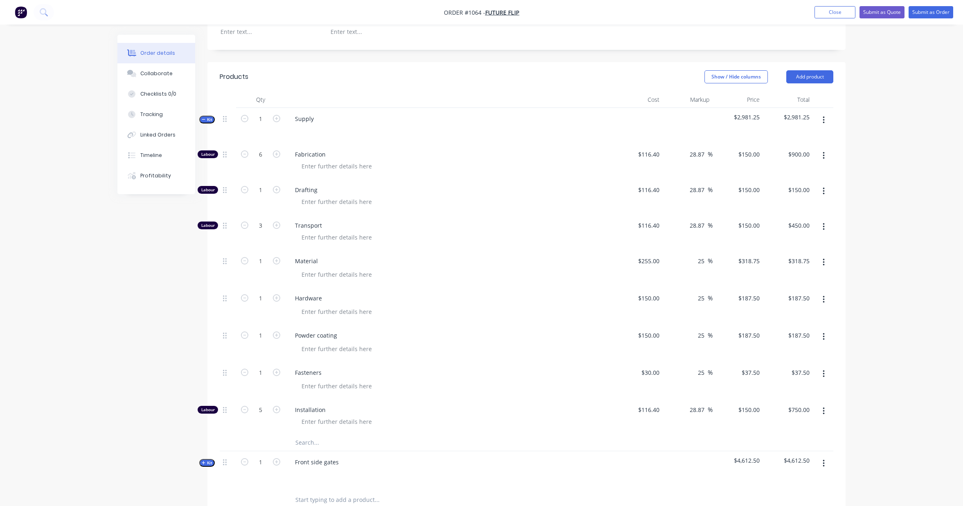
click at [207, 119] on span "Kit" at bounding box center [207, 120] width 11 height 6
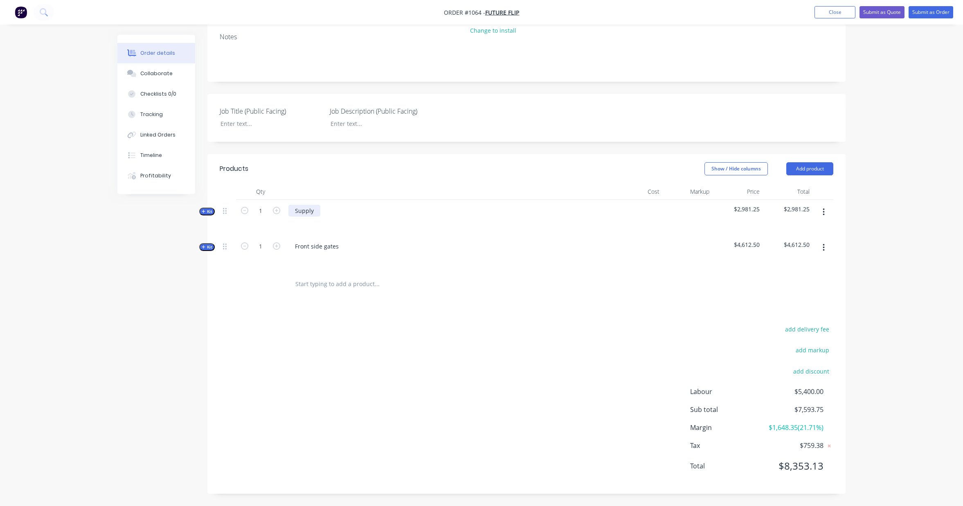
drag, startPoint x: 314, startPoint y: 212, endPoint x: 338, endPoint y: 212, distance: 23.7
click at [314, 212] on div "Supply" at bounding box center [304, 211] width 32 height 12
click at [167, 308] on div "Created by [PERSON_NAME] Created [DATE] Required [DATE] Assigned to Add team me…" at bounding box center [481, 214] width 728 height 583
drag, startPoint x: 809, startPoint y: 245, endPoint x: 788, endPoint y: 245, distance: 21.3
click at [788, 245] on span "$4,612.50" at bounding box center [788, 244] width 44 height 9
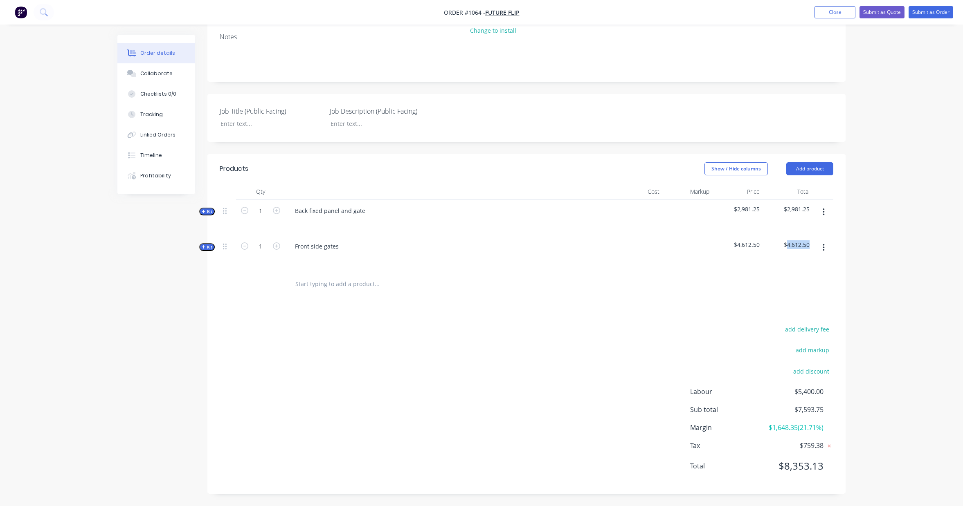
copy span "4,612.50"
